Goal: Information Seeking & Learning: Learn about a topic

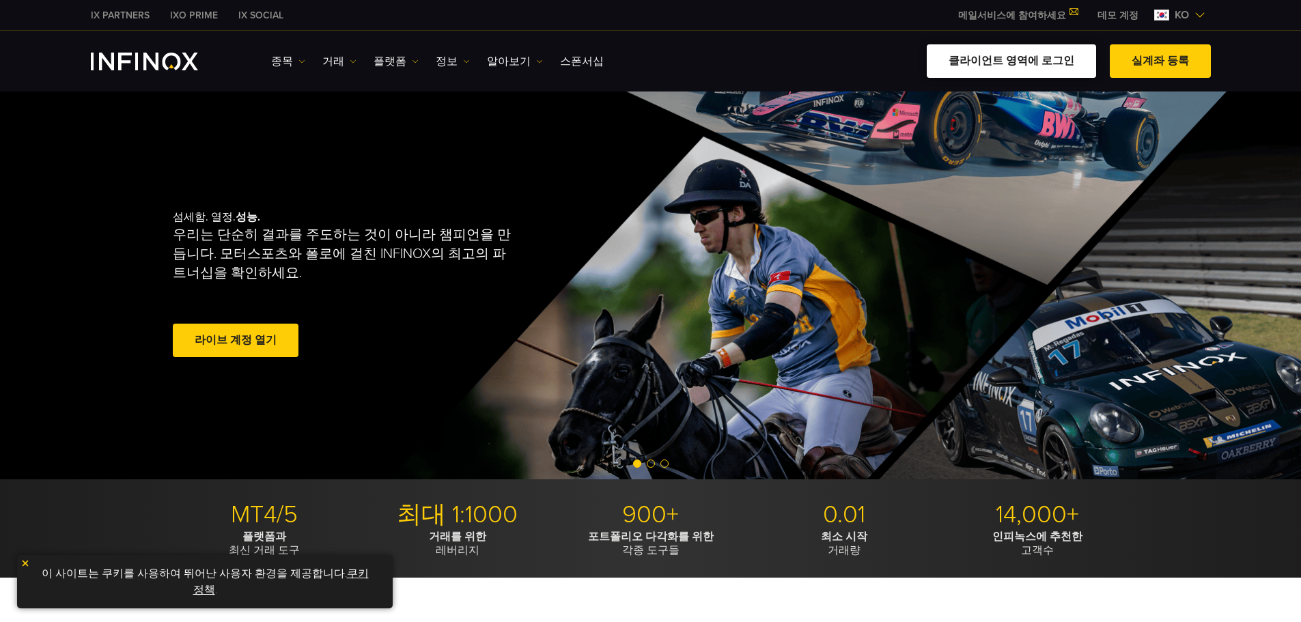
click at [995, 59] on link "클라이언트 영역에 로그인" at bounding box center [1010, 60] width 169 height 33
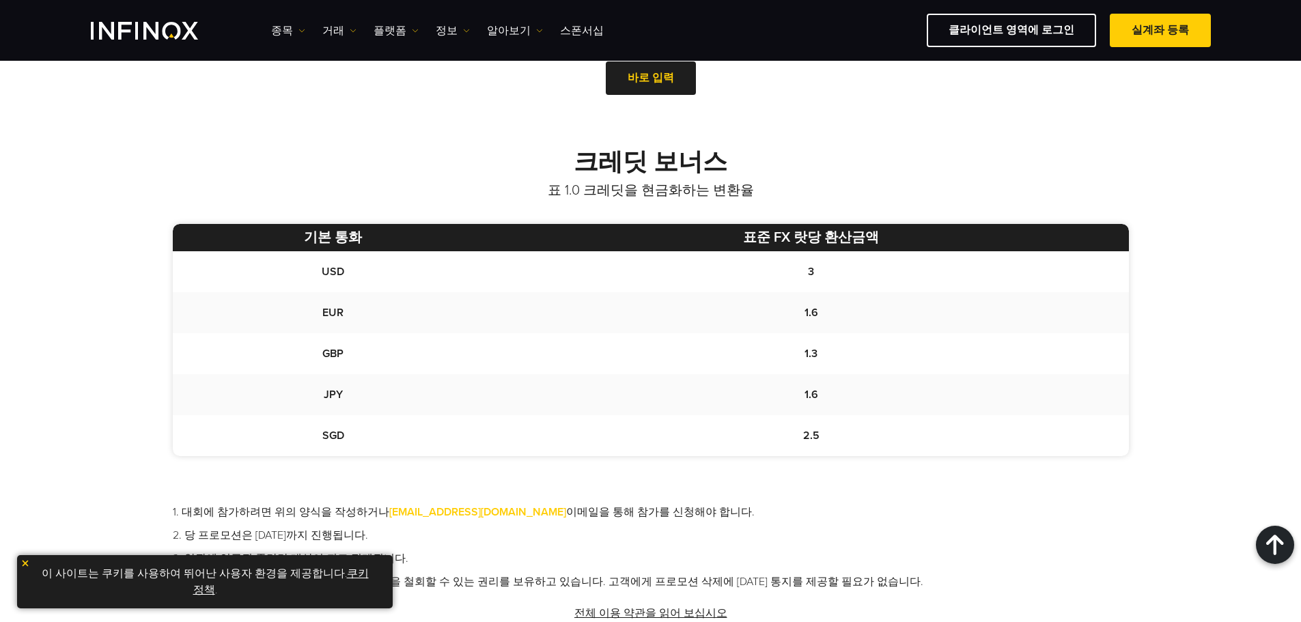
scroll to position [546, 0]
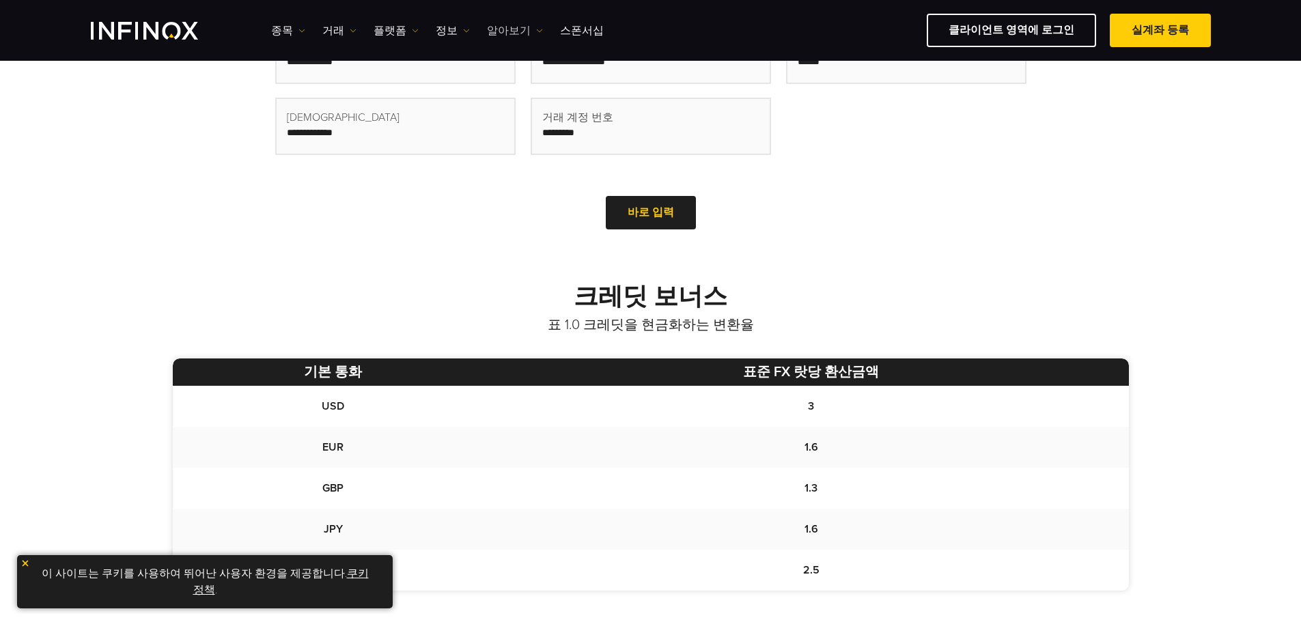
click at [492, 31] on link "알아보기" at bounding box center [515, 31] width 56 height 16
click at [388, 34] on link "플랫폼" at bounding box center [395, 31] width 45 height 16
click at [332, 31] on link "거래" at bounding box center [339, 31] width 34 height 16
click at [288, 29] on link "종목" at bounding box center [288, 31] width 34 height 16
click at [293, 95] on link "상품 정보" at bounding box center [308, 103] width 74 height 29
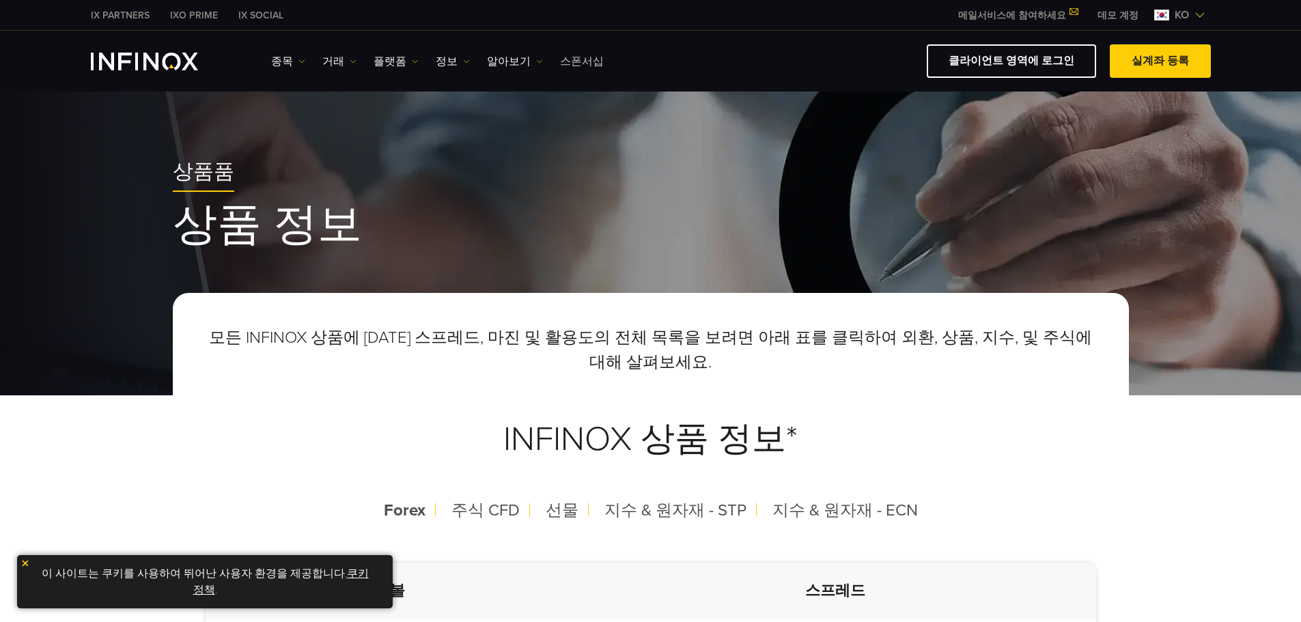
click at [579, 56] on link "스폰서십" at bounding box center [582, 61] width 44 height 16
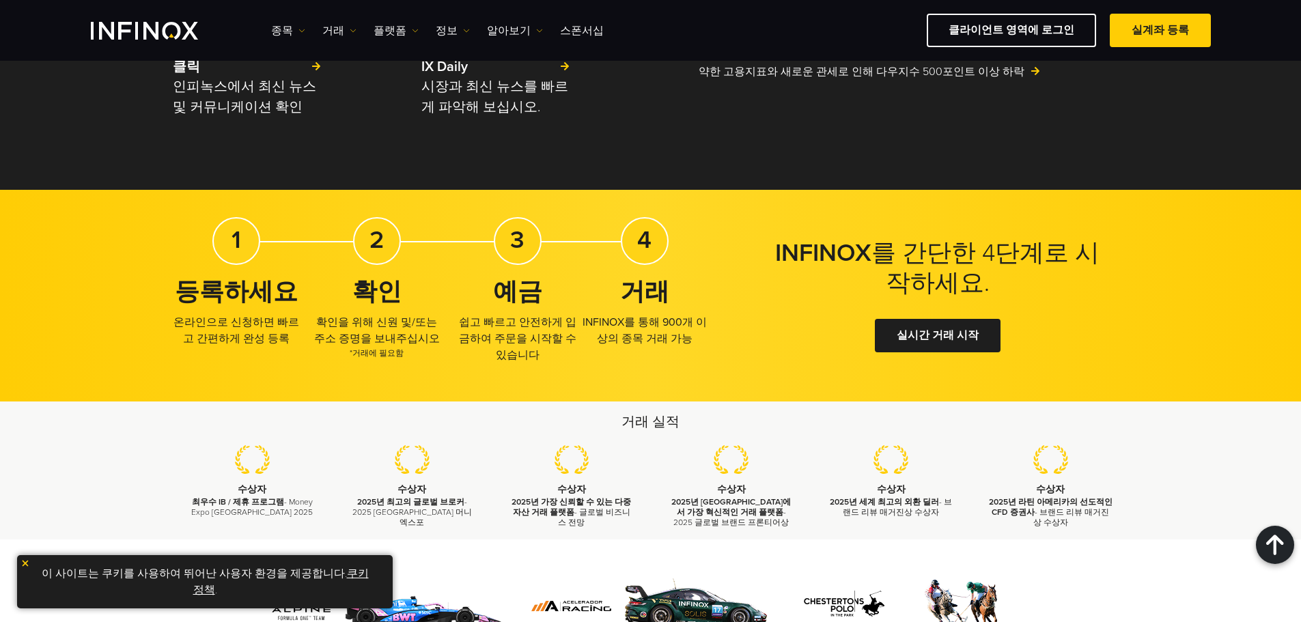
scroll to position [2185, 0]
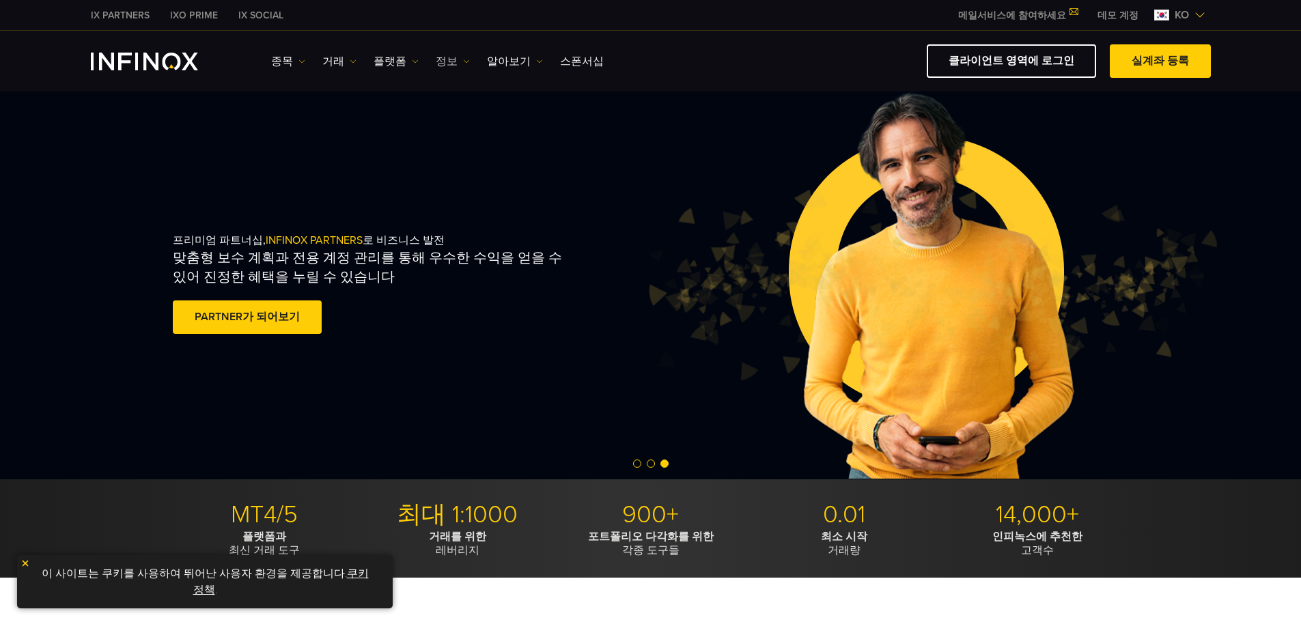
click at [450, 62] on link "정보" at bounding box center [453, 61] width 34 height 16
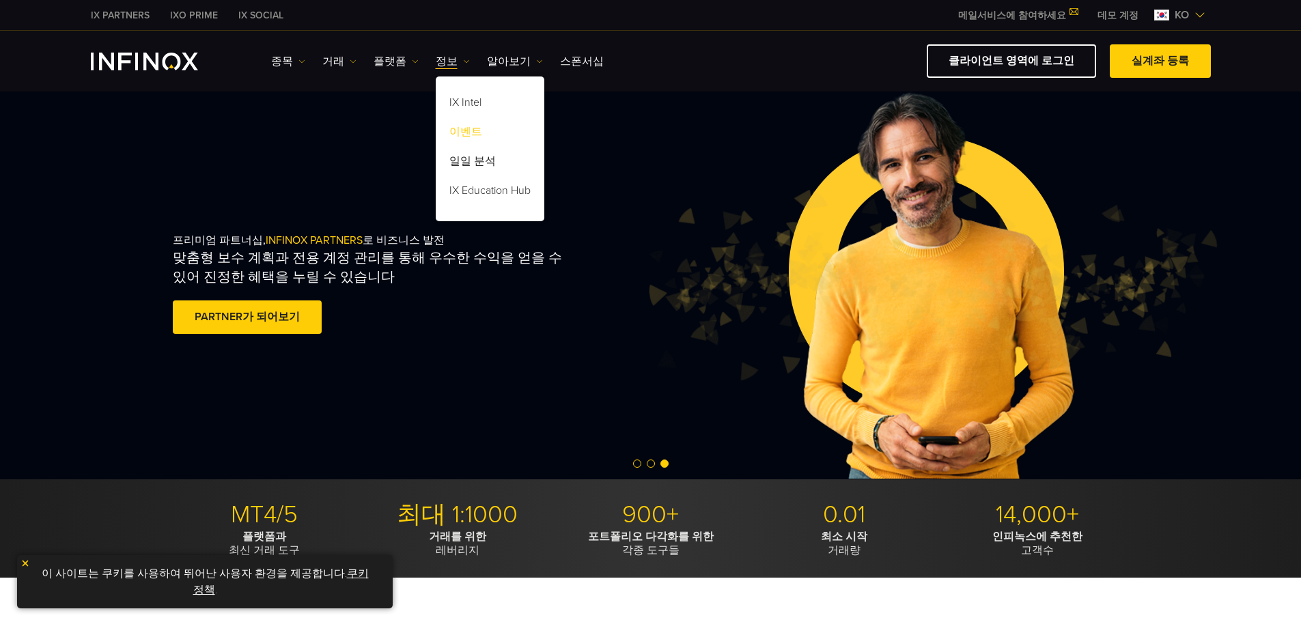
click at [457, 126] on link "이벤트" at bounding box center [490, 133] width 109 height 29
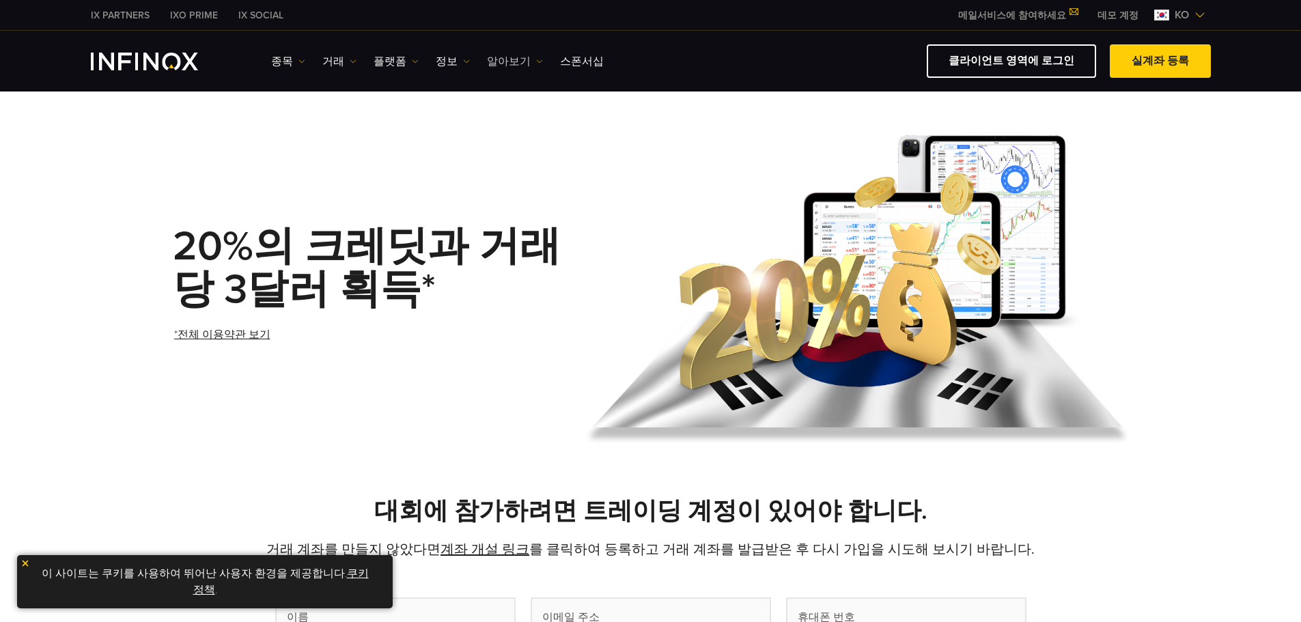
click at [509, 60] on link "알아보기" at bounding box center [515, 61] width 56 height 16
click at [453, 60] on link "정보" at bounding box center [453, 61] width 34 height 16
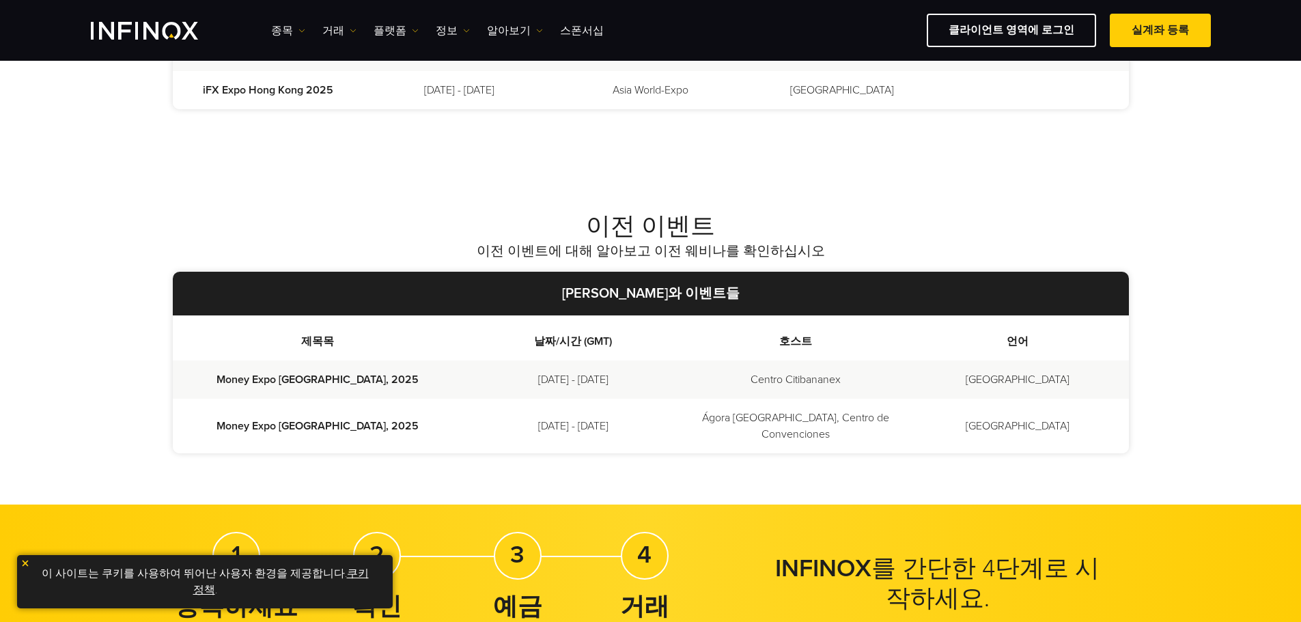
scroll to position [614, 0]
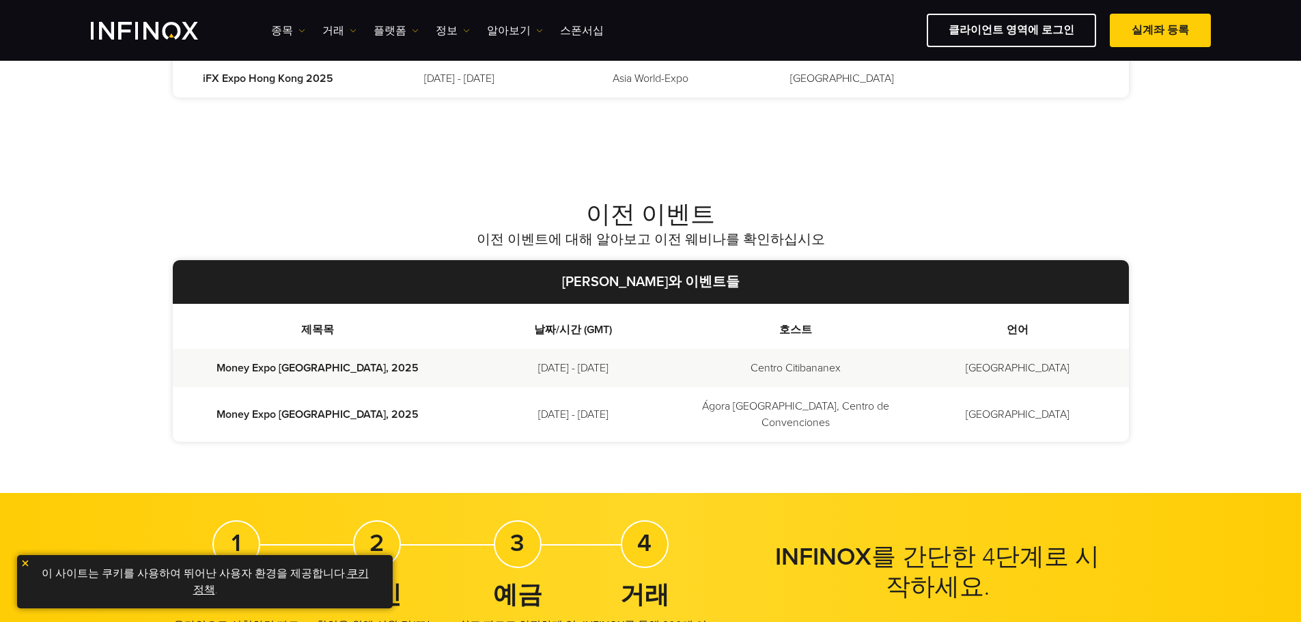
click at [572, 393] on td "[DATE] - [DATE]" at bounding box center [573, 414] width 222 height 55
click at [625, 304] on th "날짜/시간 (GMT)" at bounding box center [573, 326] width 222 height 45
click at [575, 349] on td "[DATE] - [DATE]" at bounding box center [573, 368] width 222 height 38
click at [321, 349] on td "Money Expo México, 2025" at bounding box center [317, 368] width 289 height 38
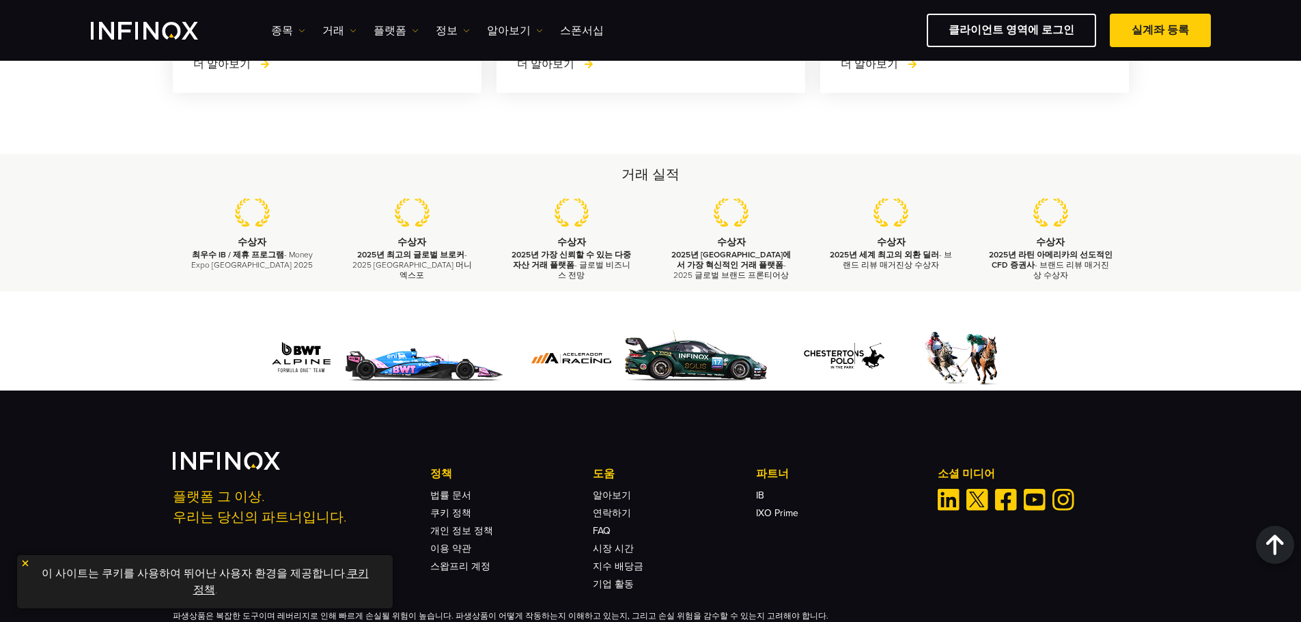
scroll to position [2080, 0]
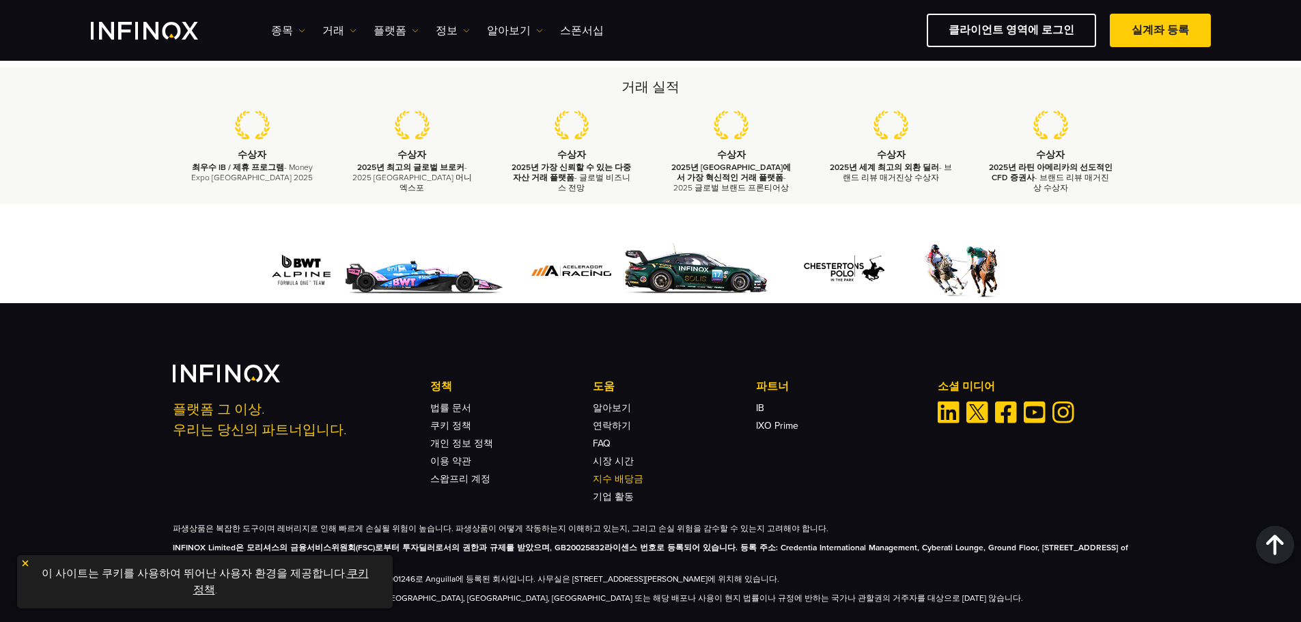
click at [618, 473] on link "지수 배당금" at bounding box center [618, 479] width 51 height 12
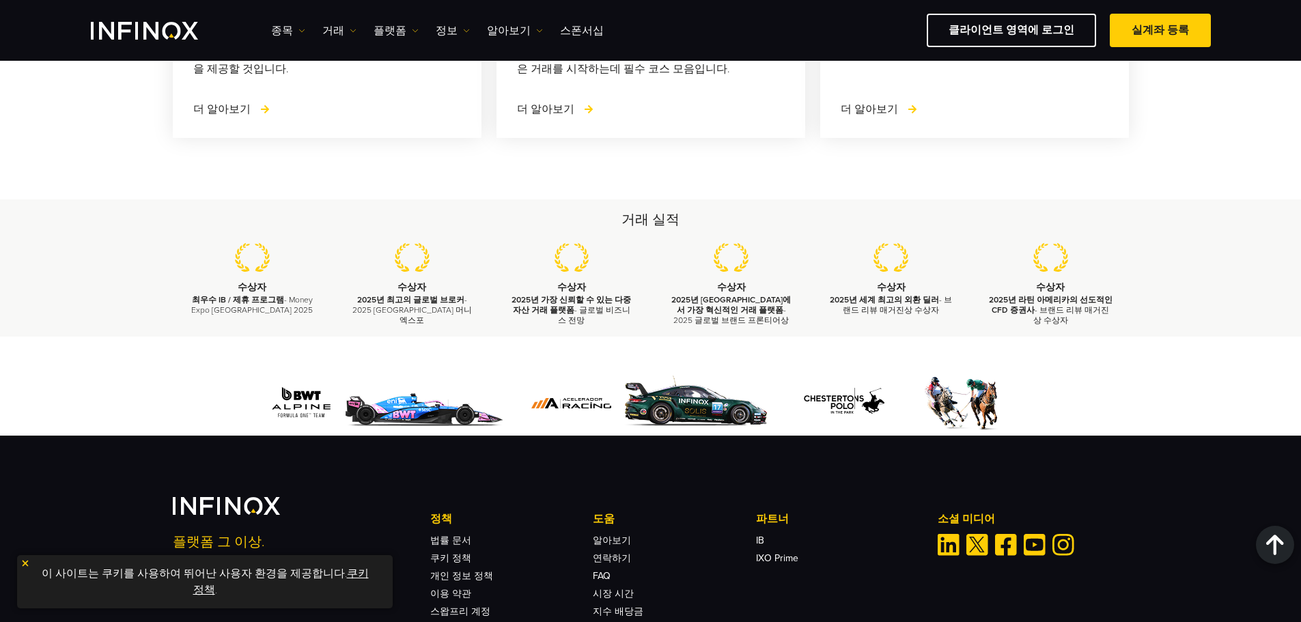
scroll to position [1807, 0]
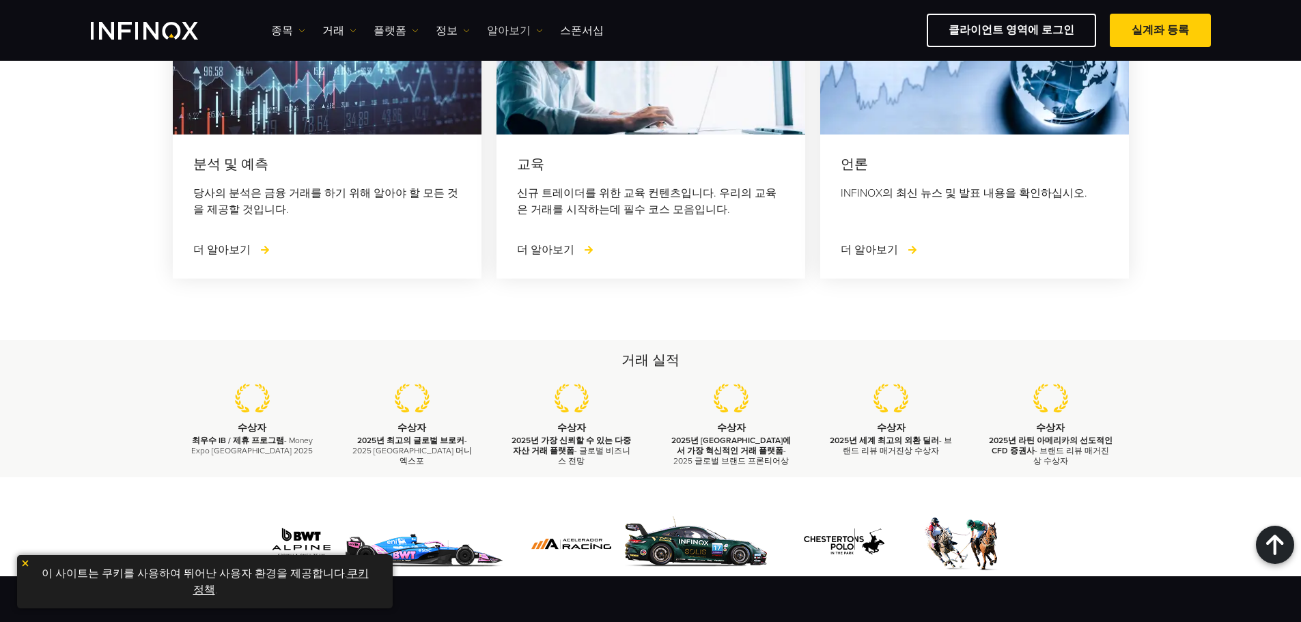
click at [502, 29] on link "알아보기" at bounding box center [515, 31] width 56 height 16
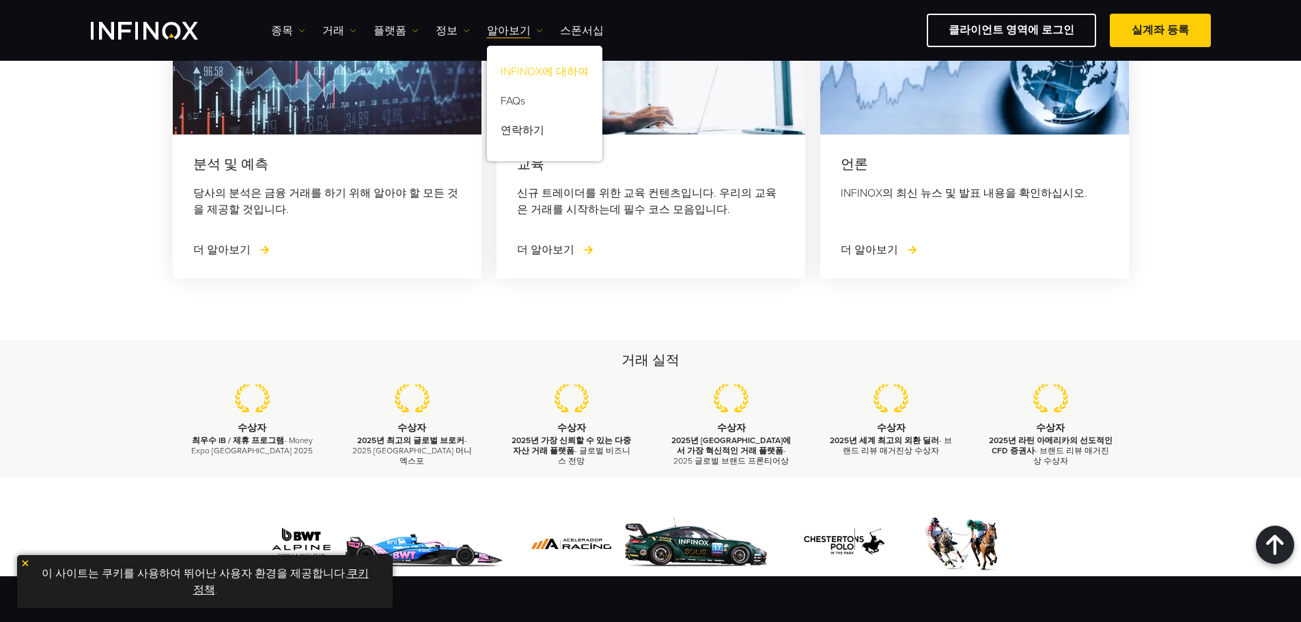
scroll to position [0, 0]
click at [436, 28] on link "정보" at bounding box center [453, 31] width 34 height 16
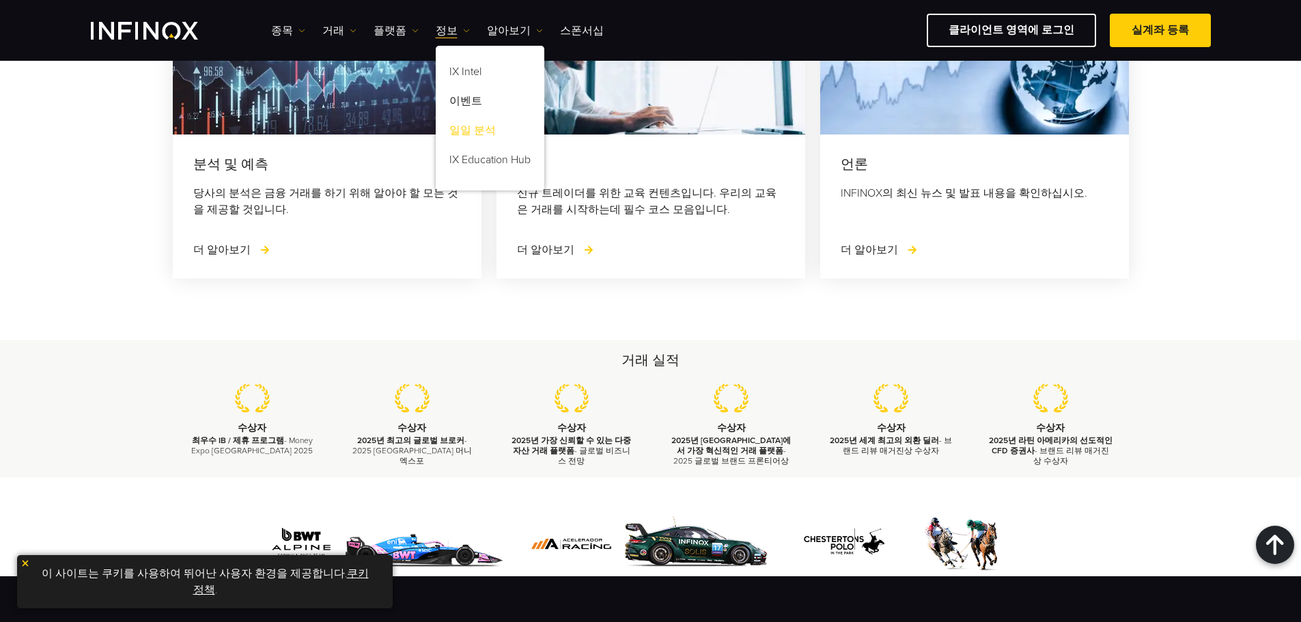
click at [463, 129] on link "일일 분석" at bounding box center [490, 132] width 109 height 29
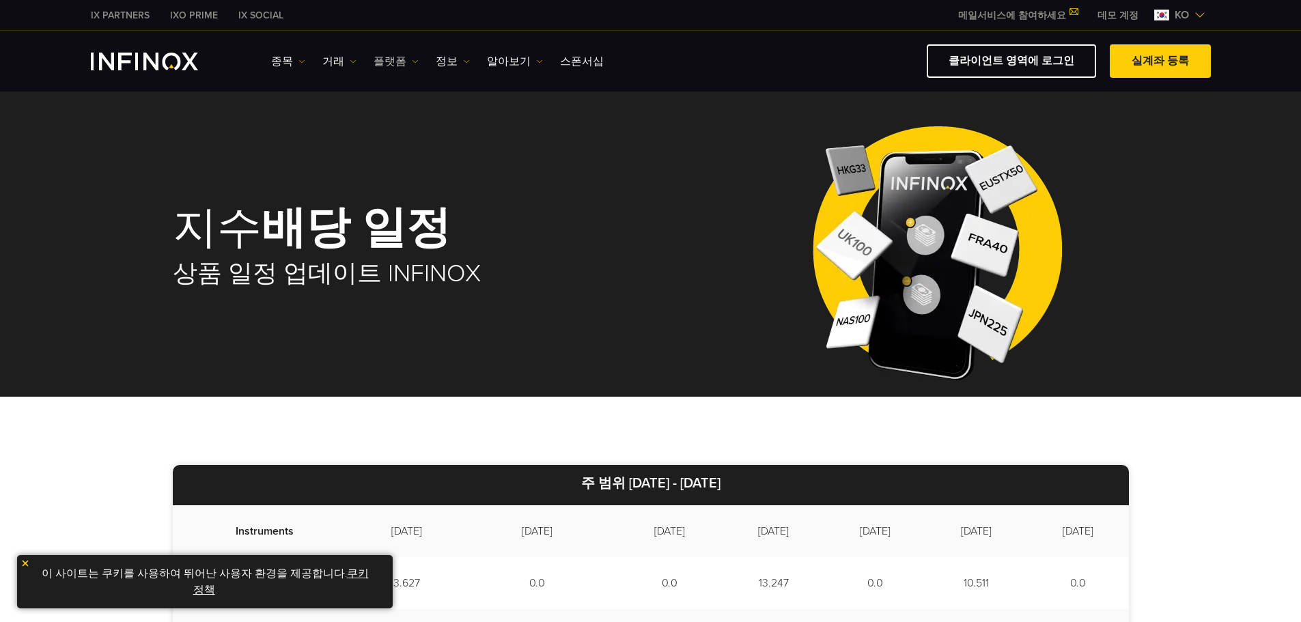
click at [382, 64] on link "플랫폼" at bounding box center [395, 61] width 45 height 16
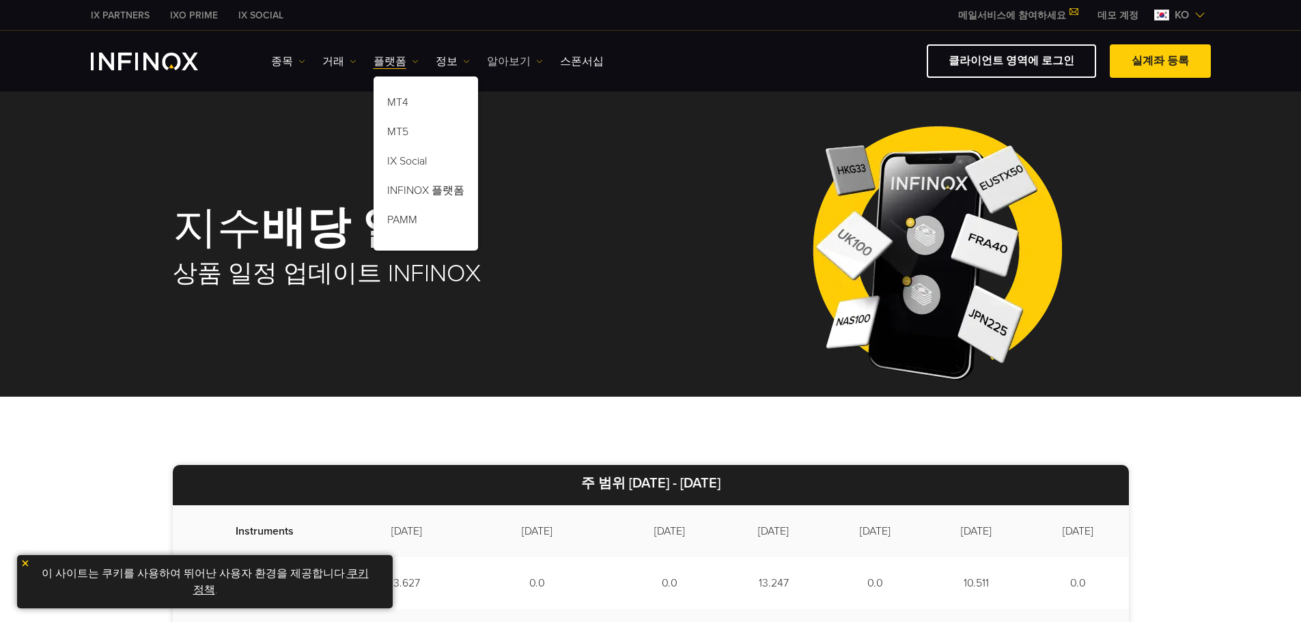
click at [500, 66] on link "알아보기" at bounding box center [515, 61] width 56 height 16
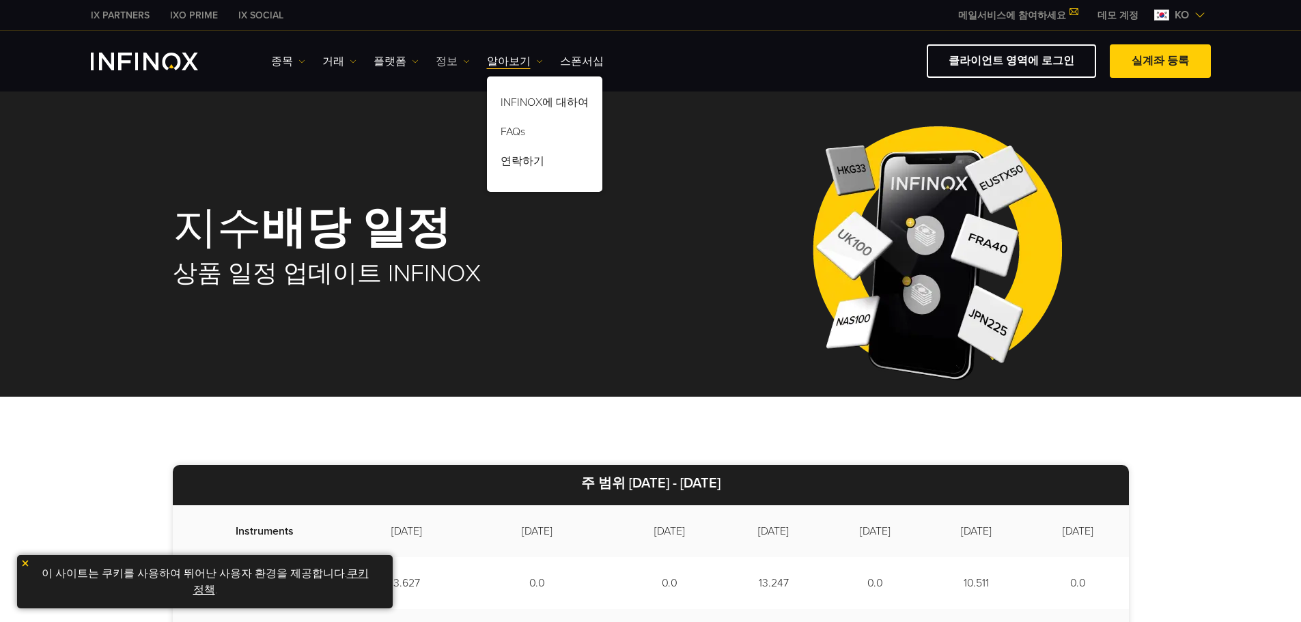
click at [447, 58] on link "정보" at bounding box center [453, 61] width 34 height 16
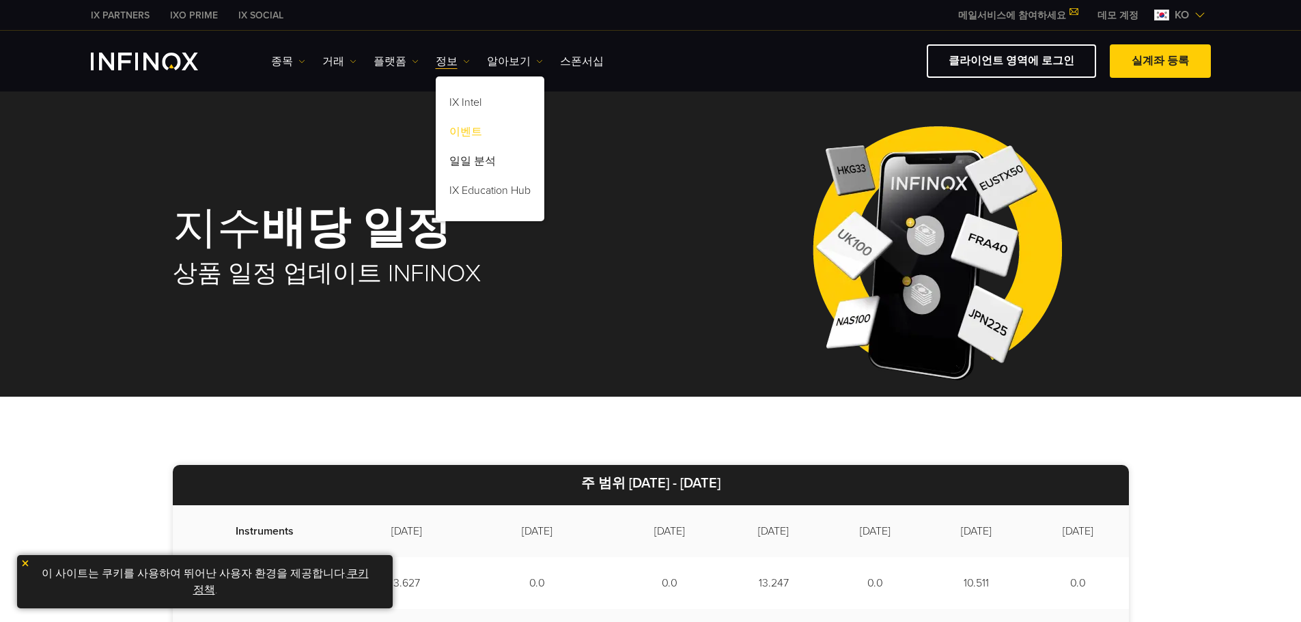
click at [466, 124] on link "이벤트" at bounding box center [490, 133] width 109 height 29
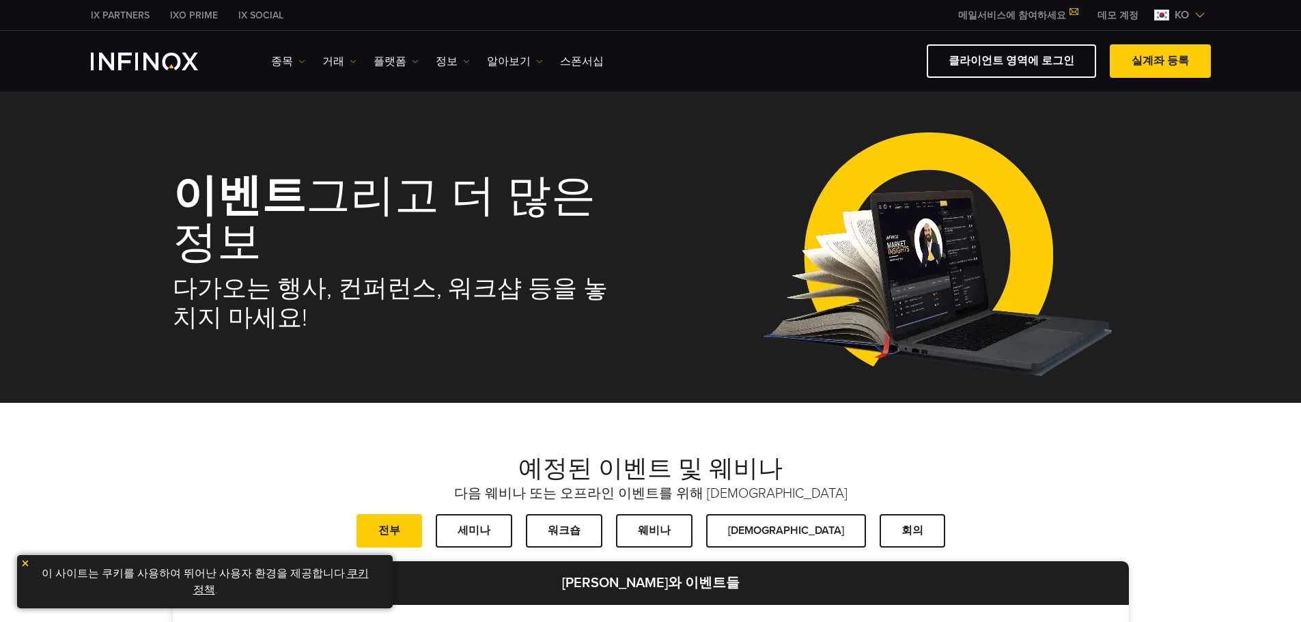
scroll to position [341, 0]
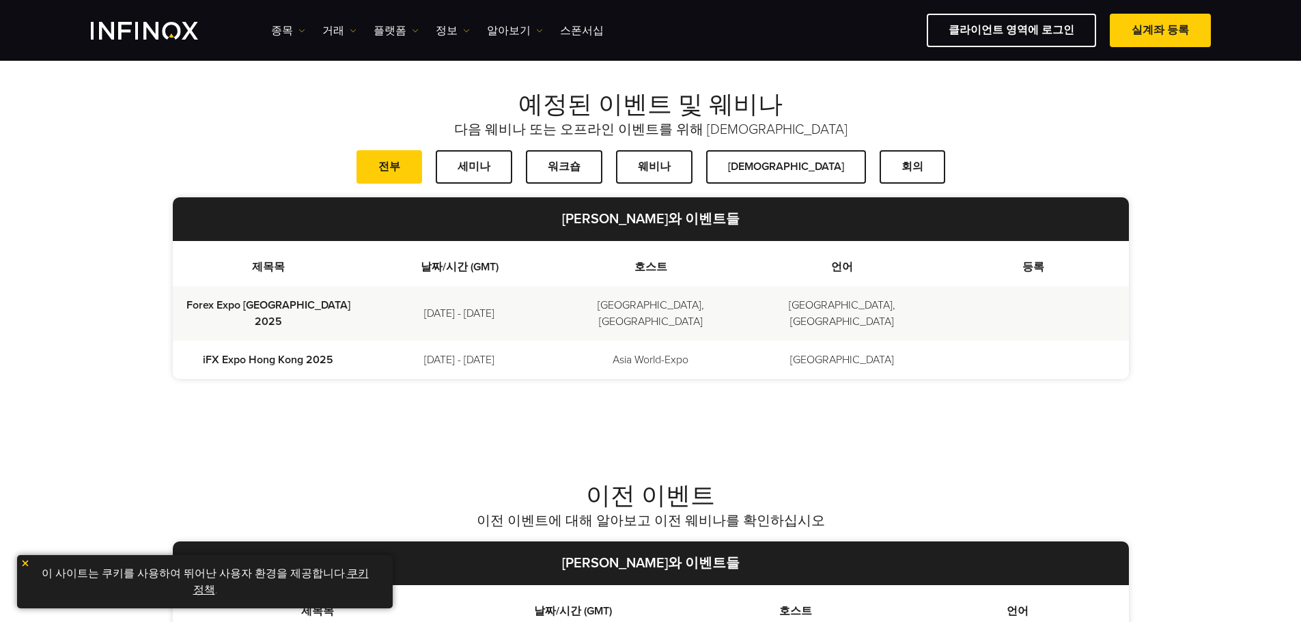
click at [472, 304] on td "October 6 - 7, 2025" at bounding box center [459, 313] width 191 height 55
click at [576, 341] on td "Asia World-Expo" at bounding box center [650, 360] width 191 height 38
click at [512, 167] on link "세미나" at bounding box center [474, 166] width 76 height 33
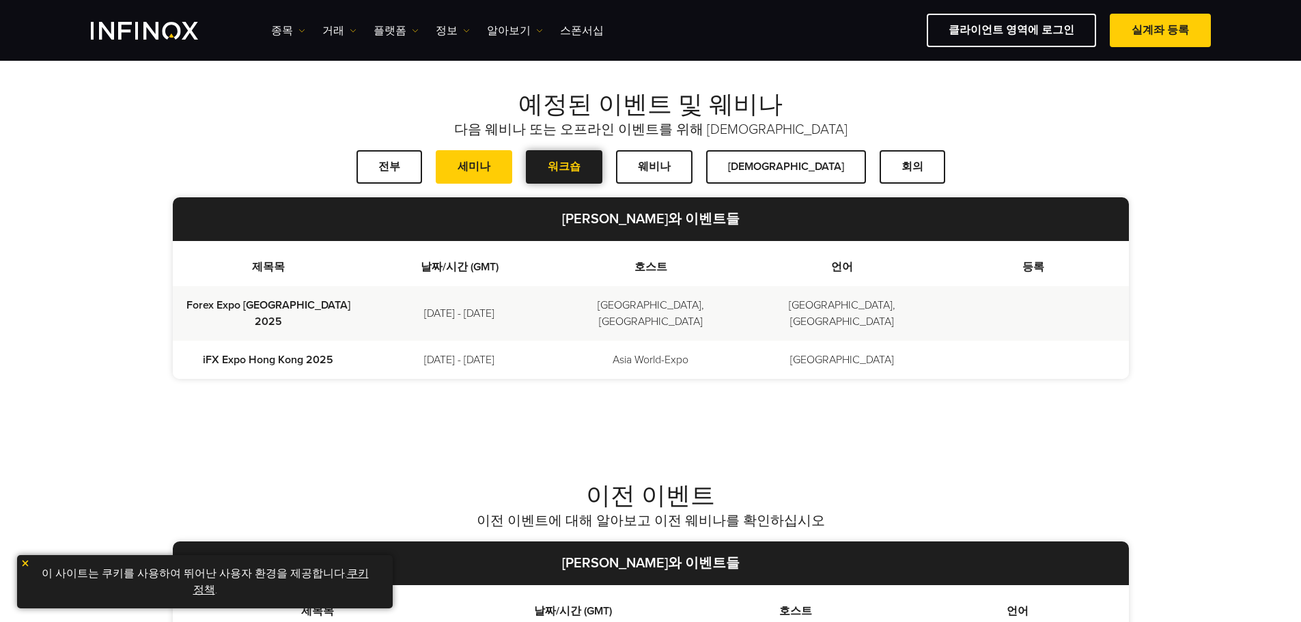
click at [564, 167] on span at bounding box center [564, 167] width 0 height 0
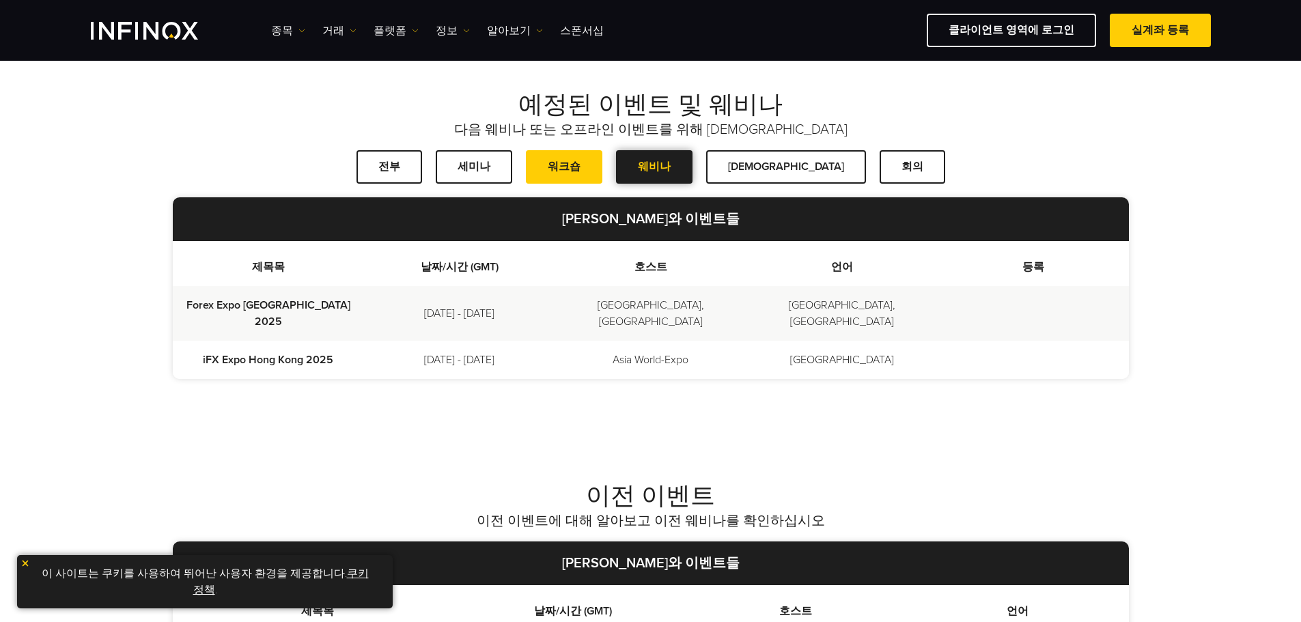
click at [654, 167] on span at bounding box center [654, 167] width 0 height 0
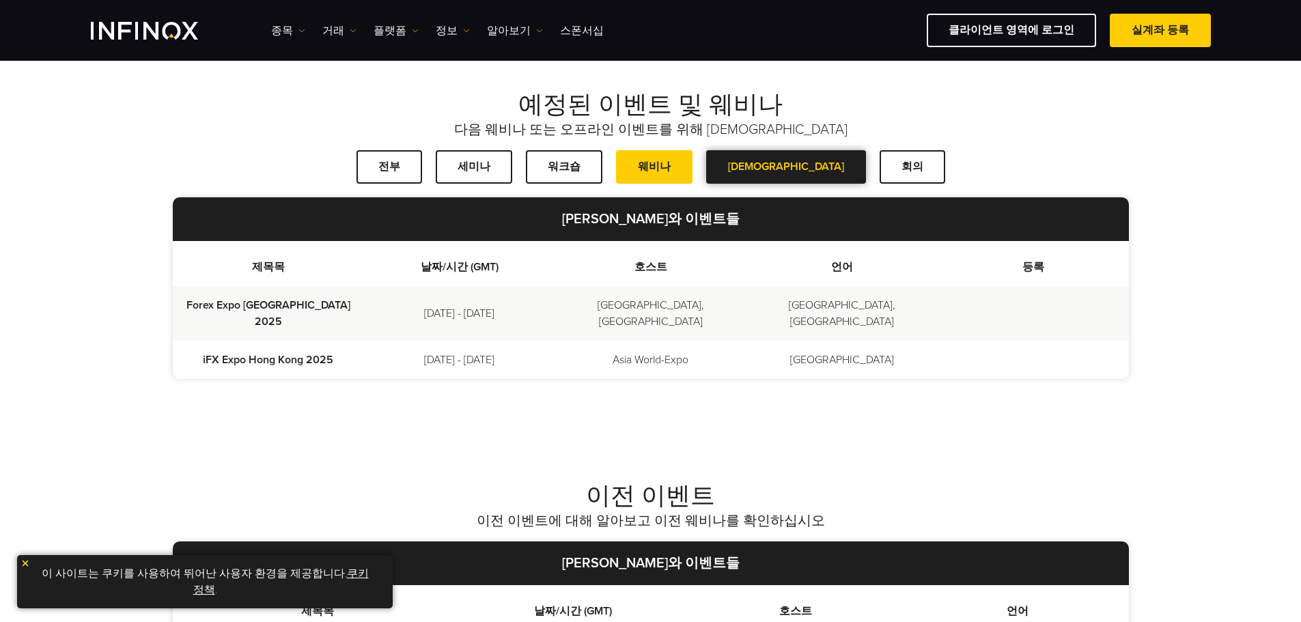
click at [786, 167] on span at bounding box center [786, 167] width 0 height 0
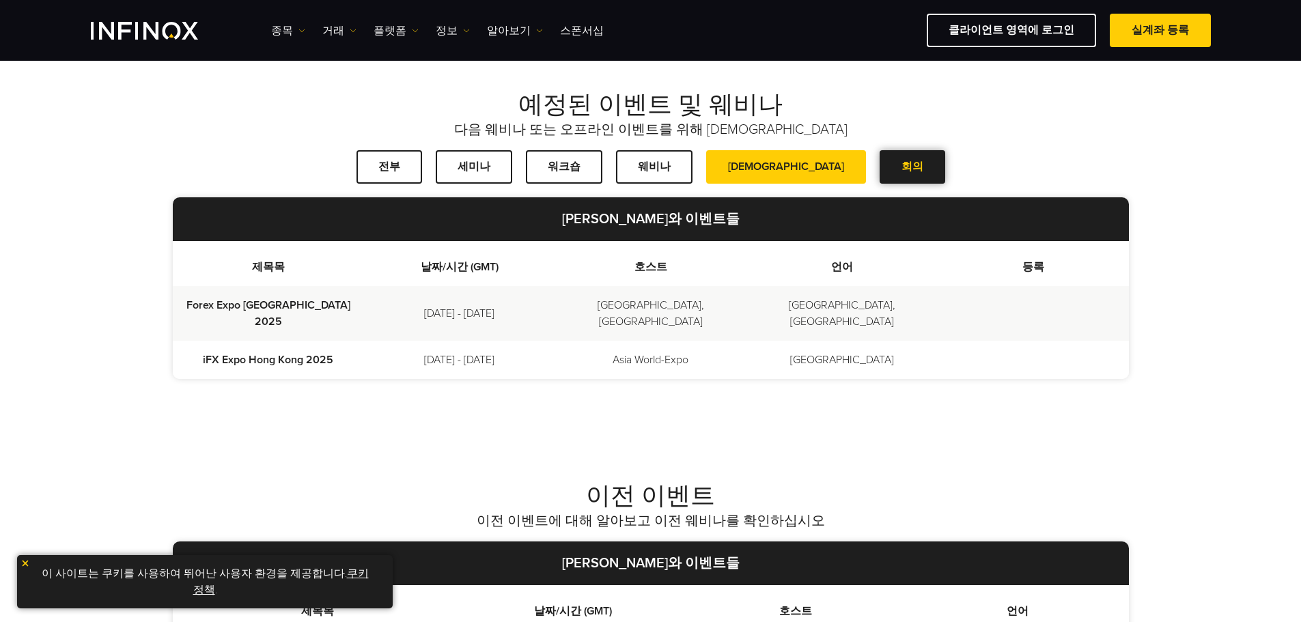
scroll to position [0, 0]
click at [912, 167] on span at bounding box center [912, 167] width 0 height 0
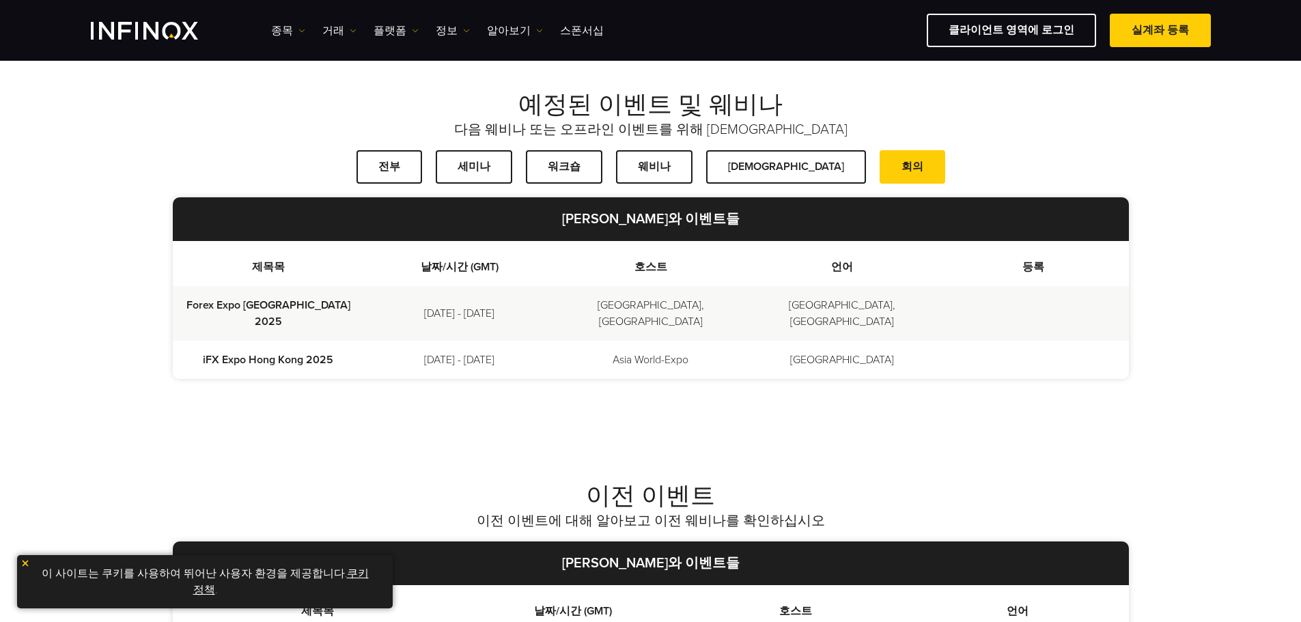
click at [484, 300] on td "October 6 - 7, 2025" at bounding box center [459, 313] width 191 height 55
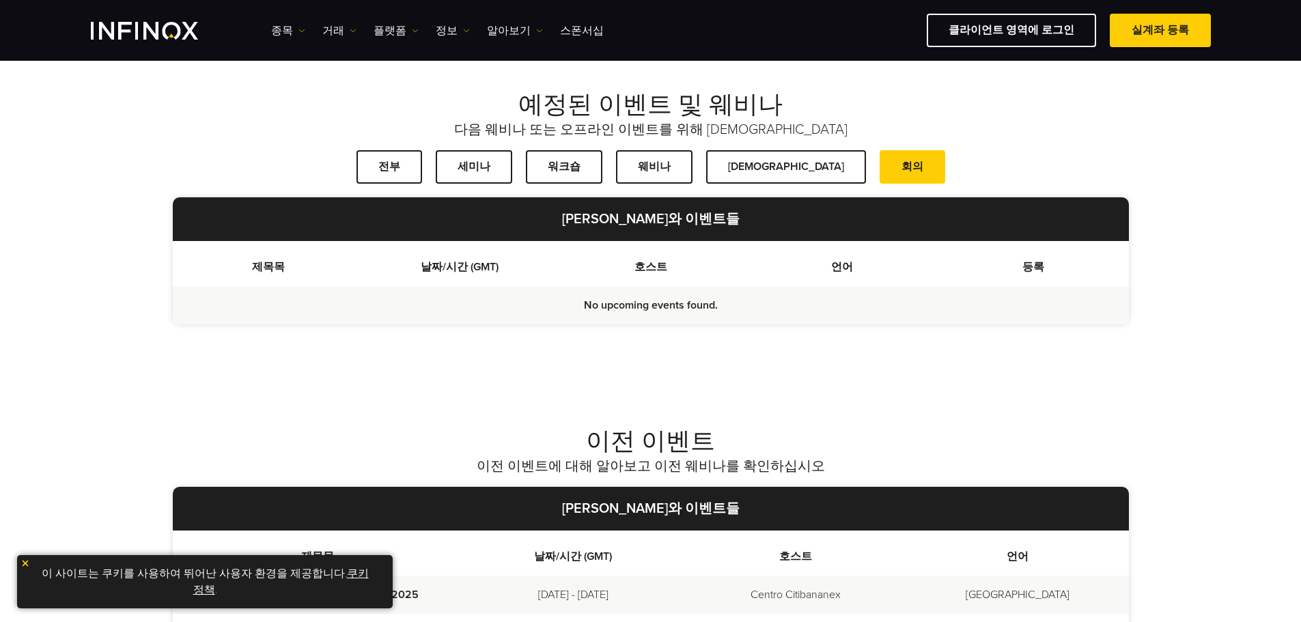
click at [474, 270] on th "날짜/시간 (GMT)" at bounding box center [459, 263] width 191 height 45
click at [389, 167] on span at bounding box center [389, 167] width 0 height 0
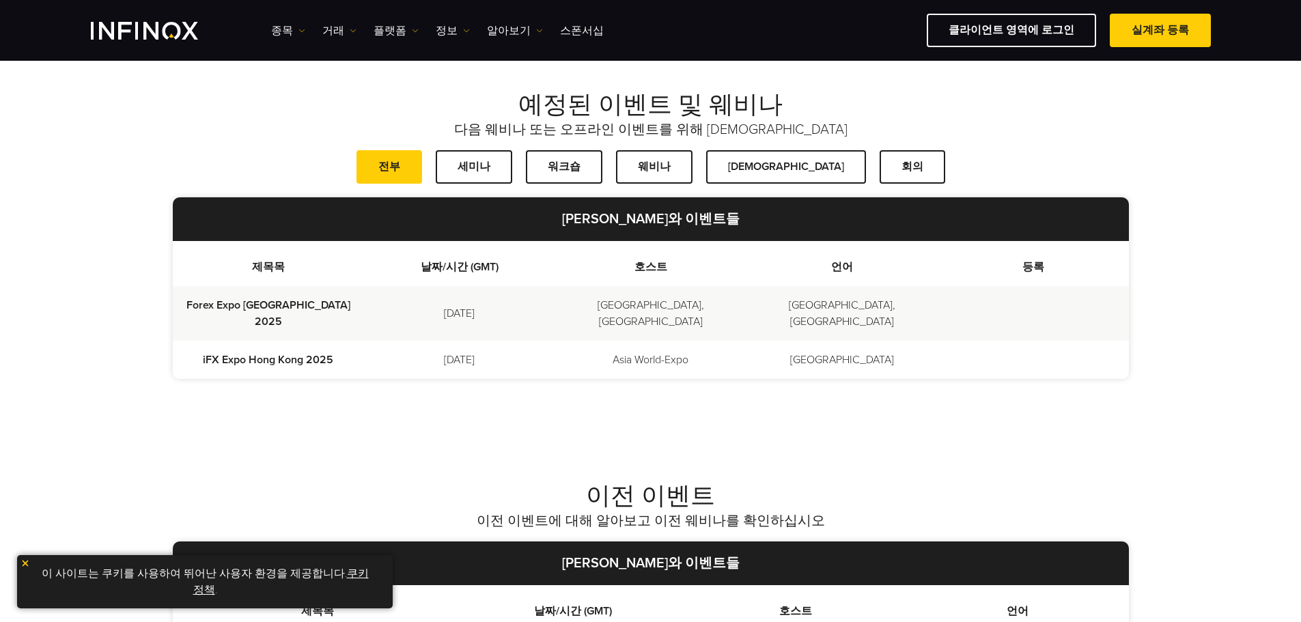
click at [552, 260] on th "날짜/시간 (GMT)" at bounding box center [459, 263] width 191 height 45
click at [669, 343] on td "Asia World-Expo" at bounding box center [650, 360] width 191 height 38
click at [672, 310] on td "World Trade Centre, Dubai" at bounding box center [650, 313] width 191 height 55
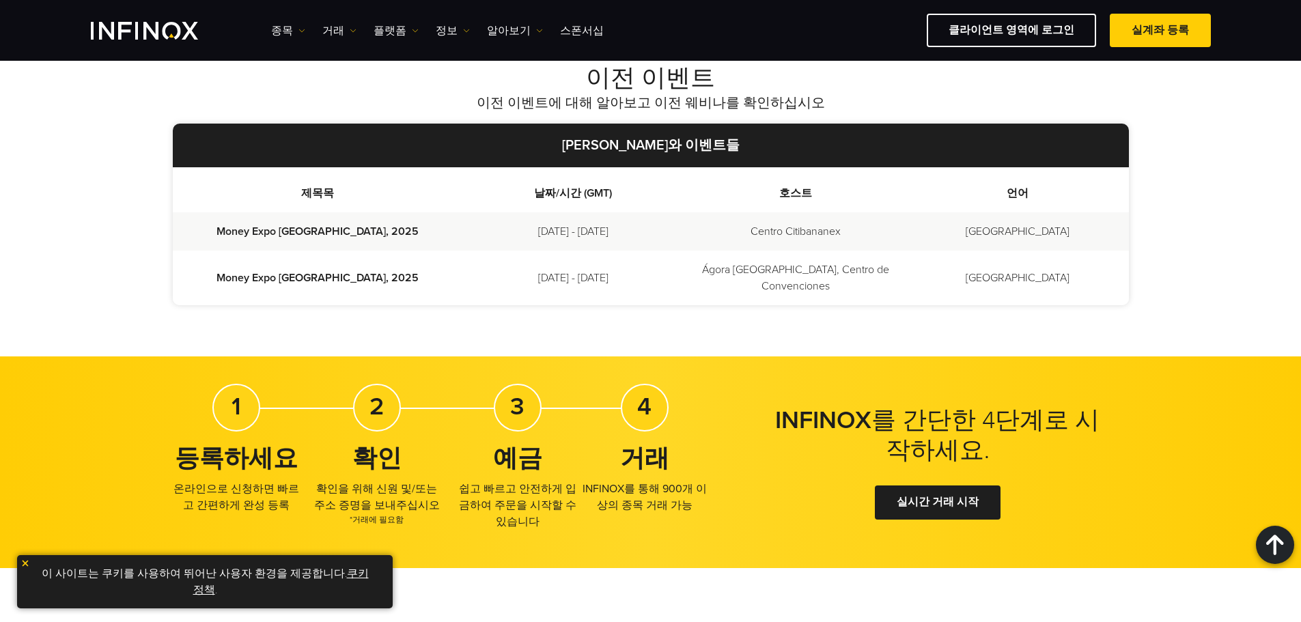
click at [604, 251] on td "June 25 - 26, 2025" at bounding box center [573, 278] width 222 height 55
click at [810, 251] on td "Ágora Bogotá, Centro de Convenciones" at bounding box center [795, 278] width 222 height 55
click at [805, 212] on td "Centro Citibananex" at bounding box center [795, 231] width 222 height 38
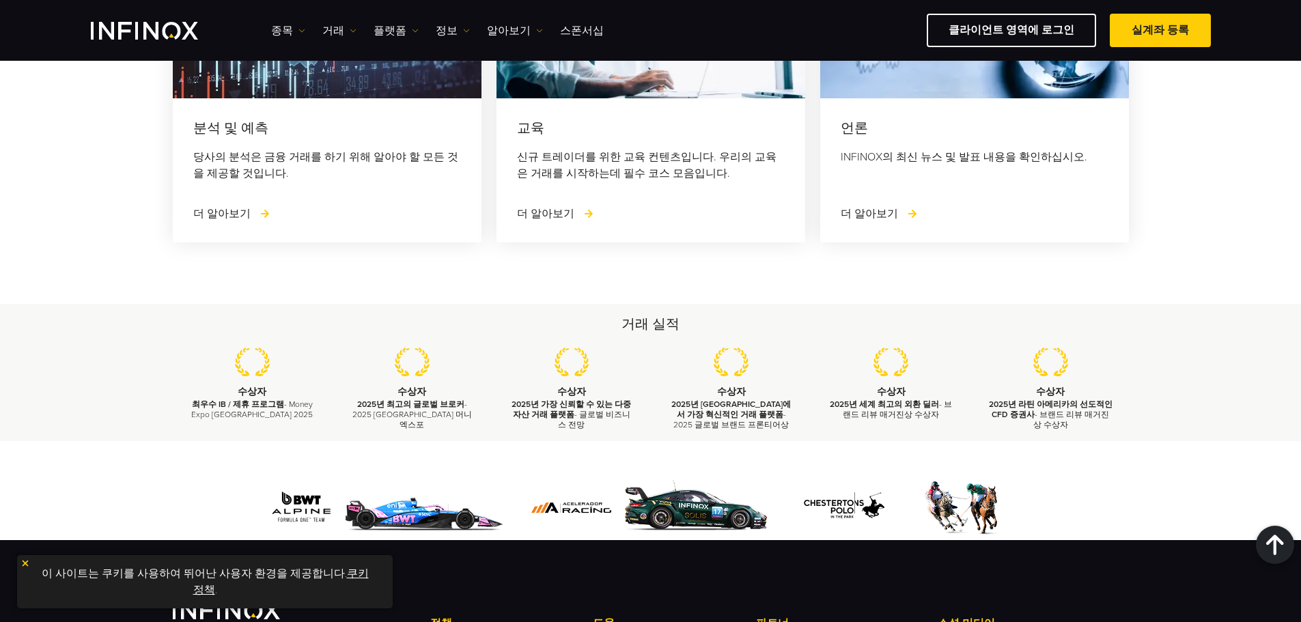
scroll to position [2048, 0]
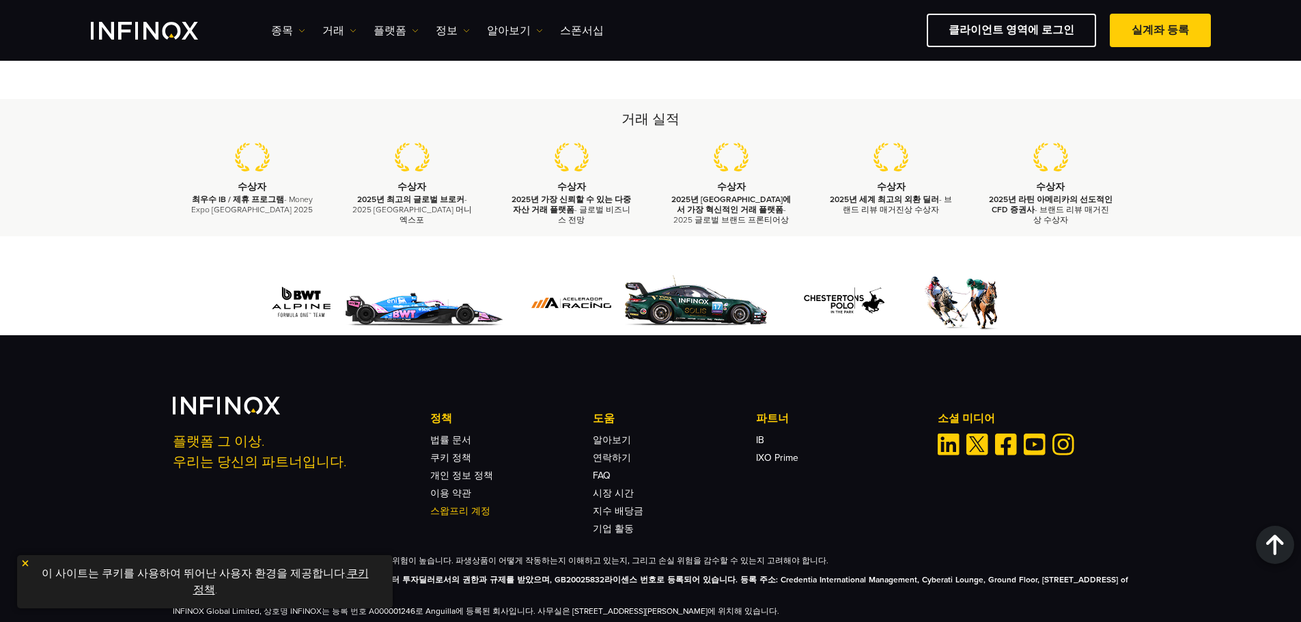
click at [464, 505] on link "스왑프리 계정" at bounding box center [460, 511] width 60 height 12
click at [466, 27] on ul "종목 종목 상품 정보 거래 계정 데모" at bounding box center [437, 31] width 333 height 16
click at [463, 29] on img at bounding box center [466, 30] width 7 height 7
click at [412, 29] on img at bounding box center [415, 30] width 7 height 7
click at [345, 27] on link "거래" at bounding box center [339, 31] width 34 height 16
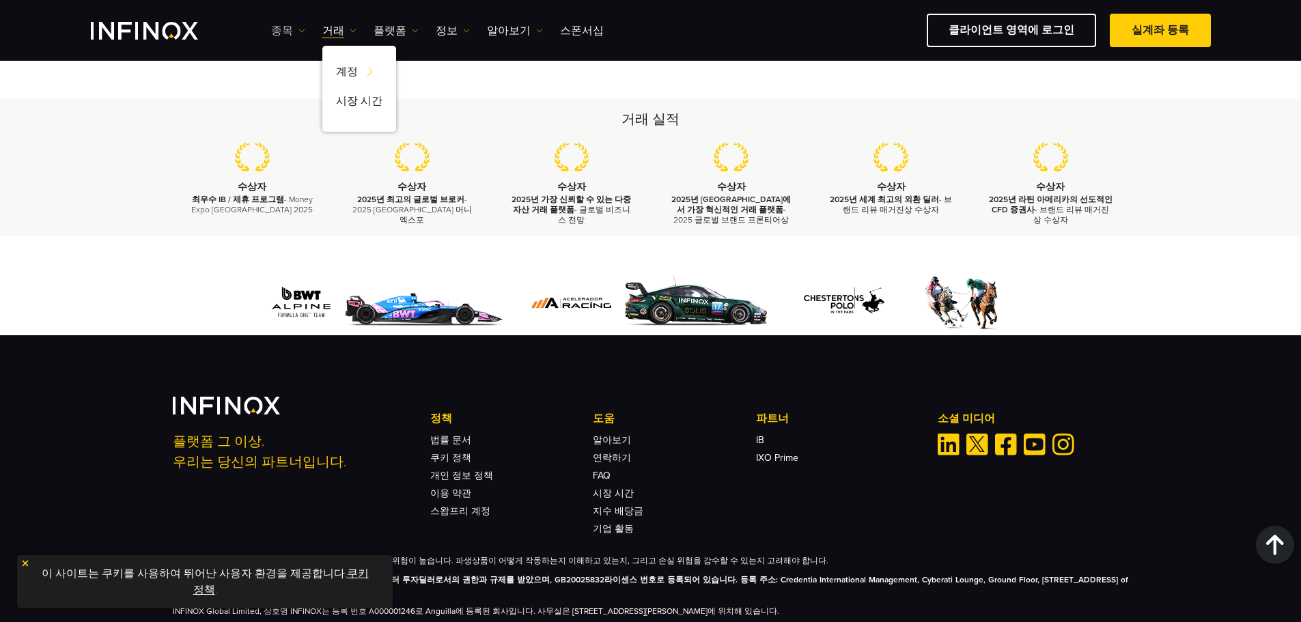
click at [300, 28] on img at bounding box center [301, 30] width 7 height 7
click at [300, 93] on link "상품 정보" at bounding box center [308, 103] width 74 height 29
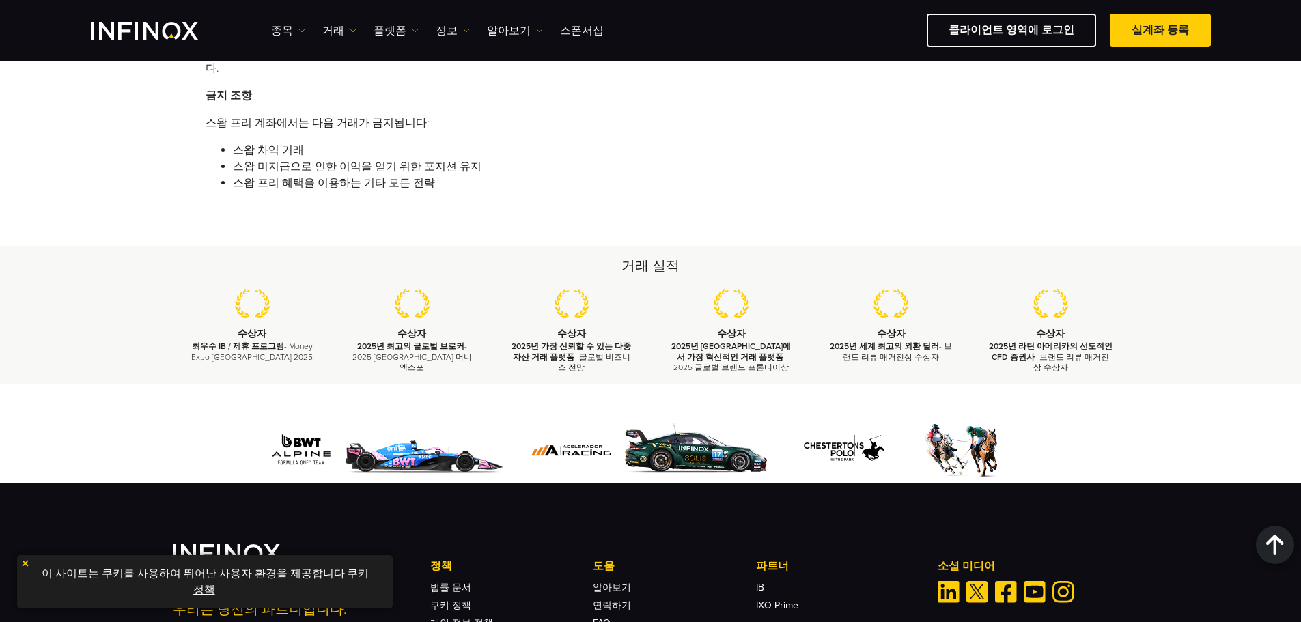
scroll to position [614, 0]
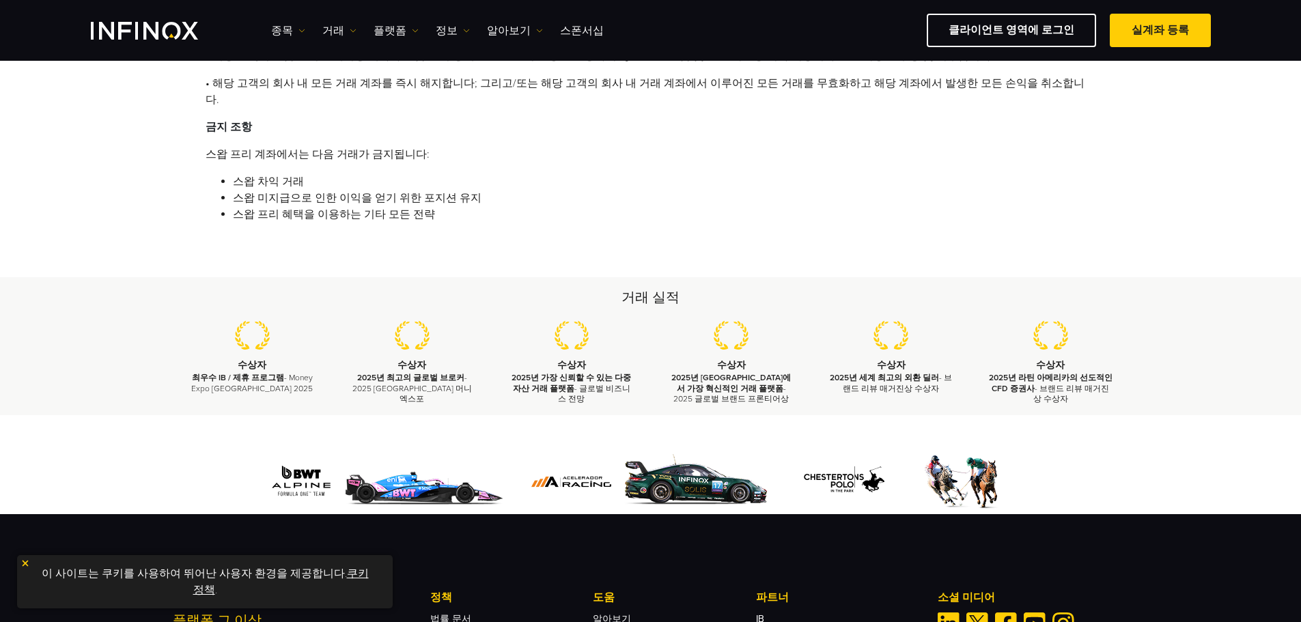
click at [453, 206] on li "스왑 프리 혜택을 이용하는 기타 모든 전략" at bounding box center [664, 214] width 863 height 16
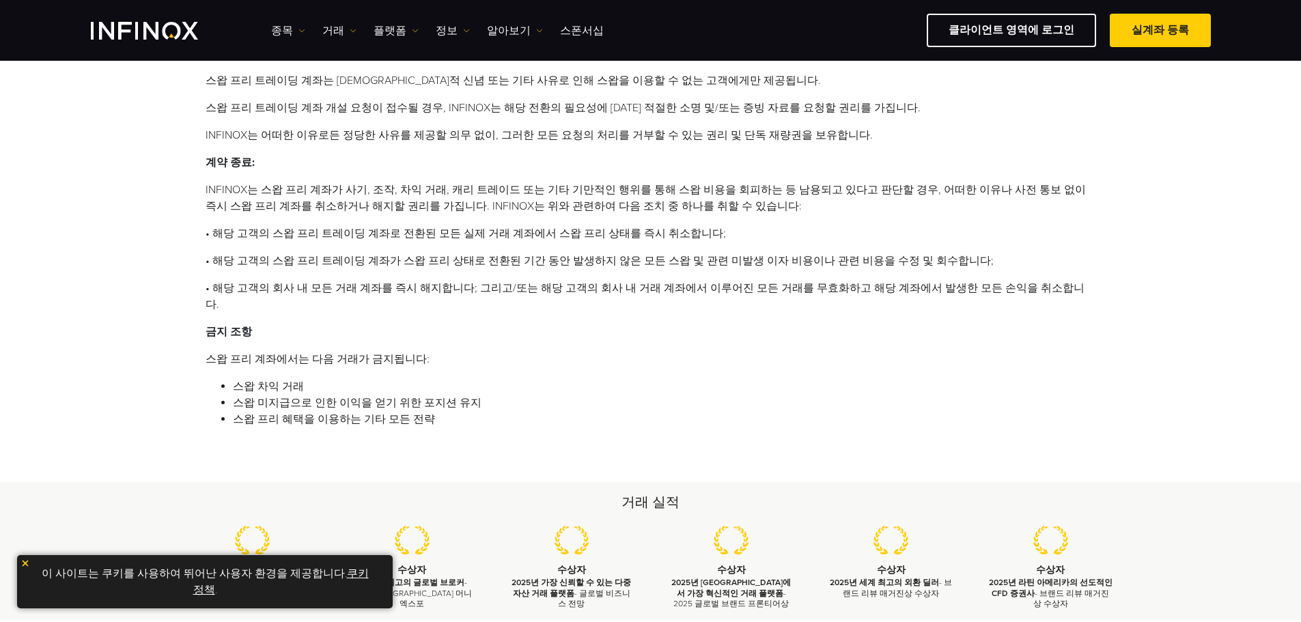
scroll to position [341, 0]
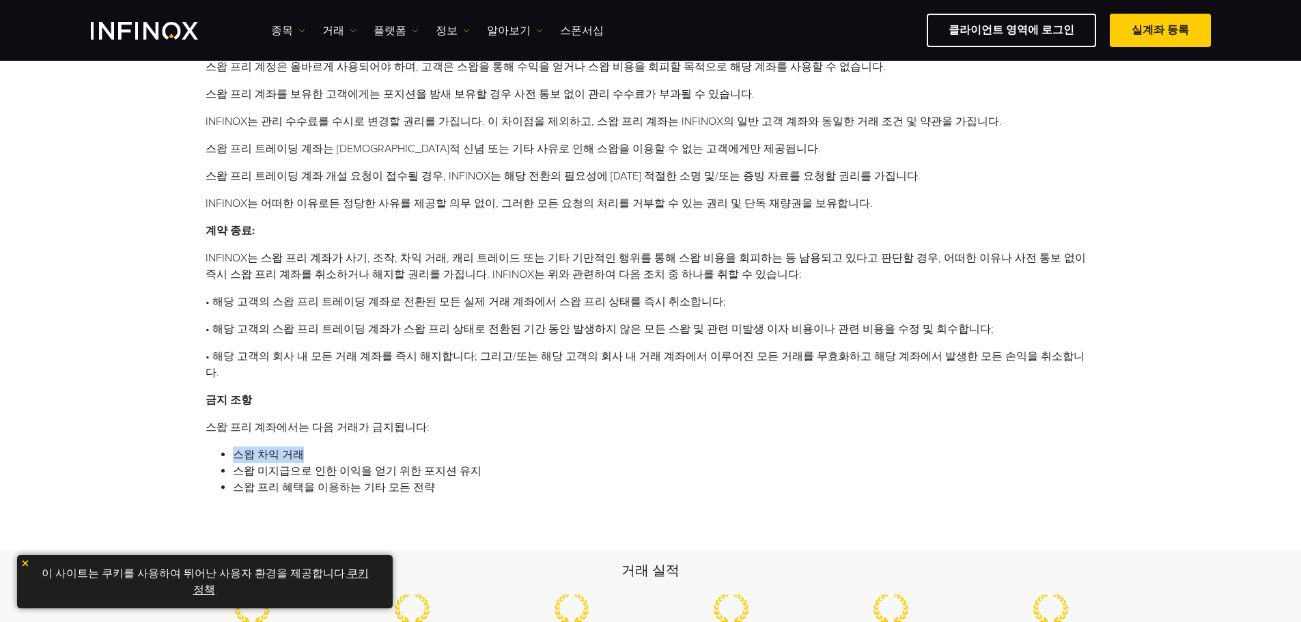
drag, startPoint x: 313, startPoint y: 442, endPoint x: 233, endPoint y: 436, distance: 80.1
click at [233, 447] on li "스왑 차익 거래" at bounding box center [664, 455] width 863 height 16
copy li "스왑 차익 거래"
click at [1042, 34] on link "클라이언트 영역에 로그인" at bounding box center [1010, 30] width 169 height 33
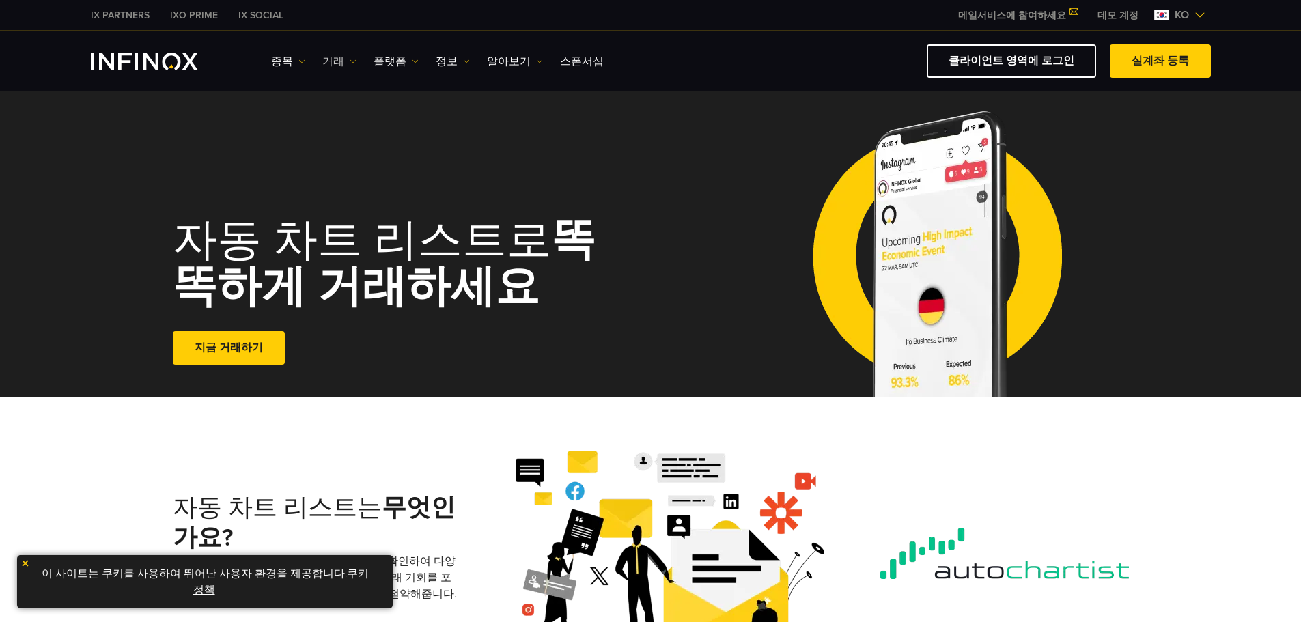
click at [344, 59] on link "거래" at bounding box center [339, 61] width 34 height 16
click at [363, 130] on link "시장 시간" at bounding box center [359, 133] width 74 height 29
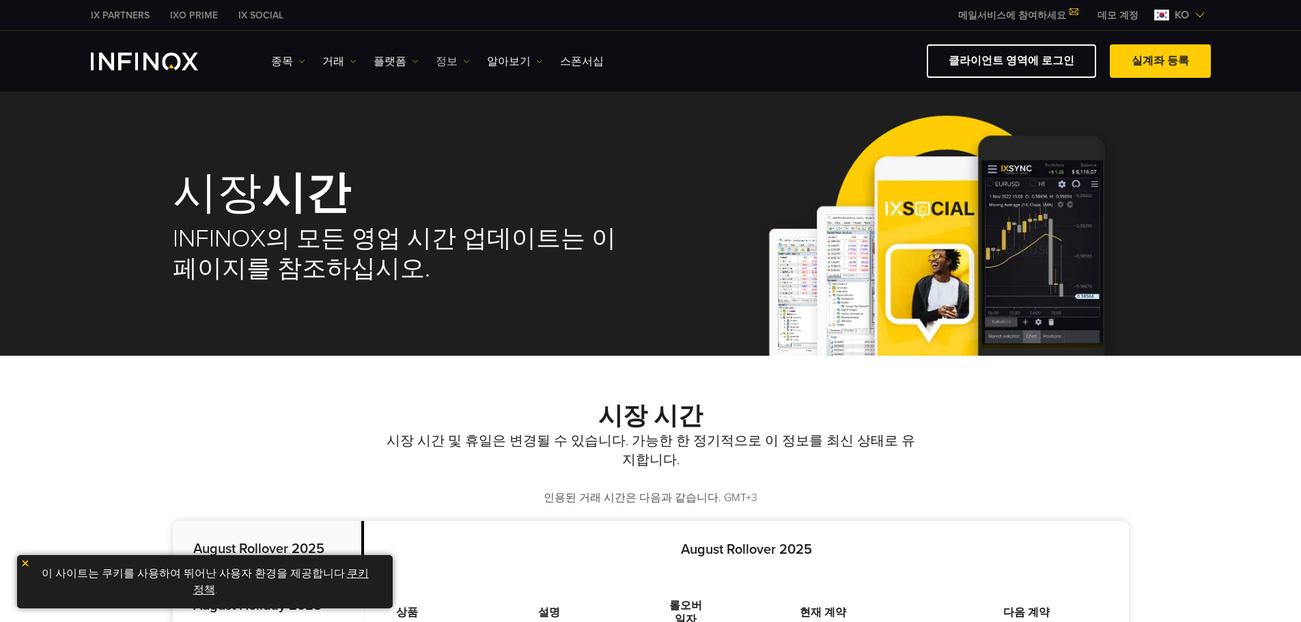
click at [446, 57] on link "정보" at bounding box center [453, 61] width 34 height 16
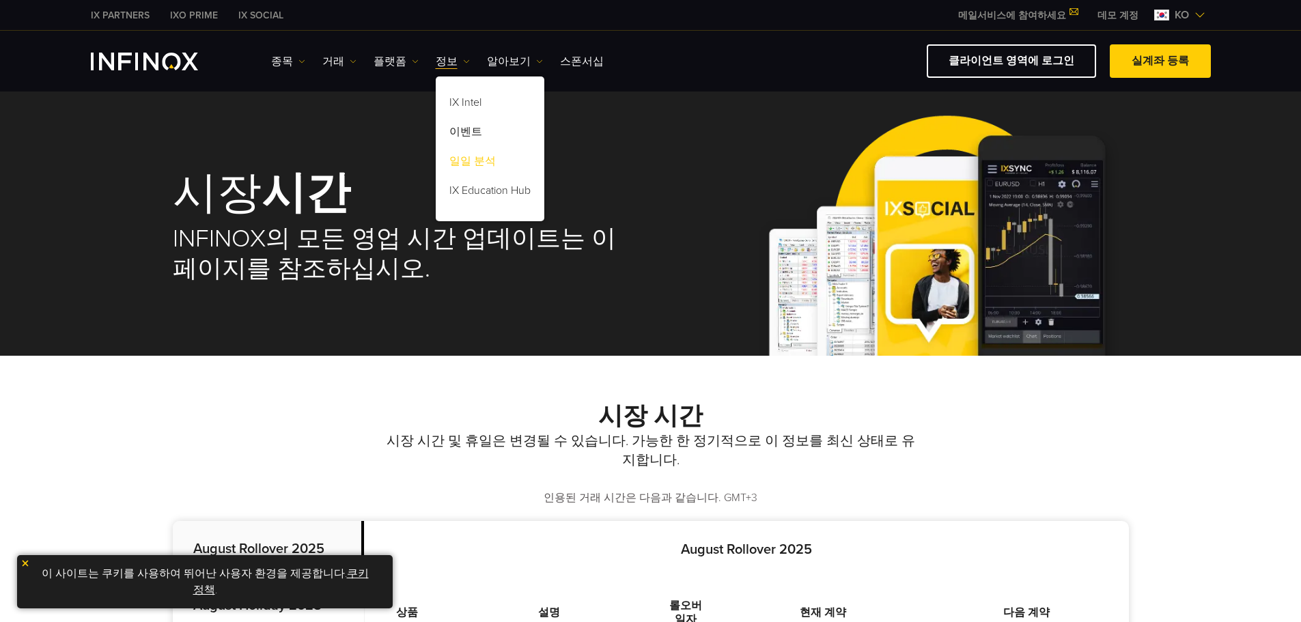
click at [462, 157] on link "일일 분석" at bounding box center [490, 163] width 109 height 29
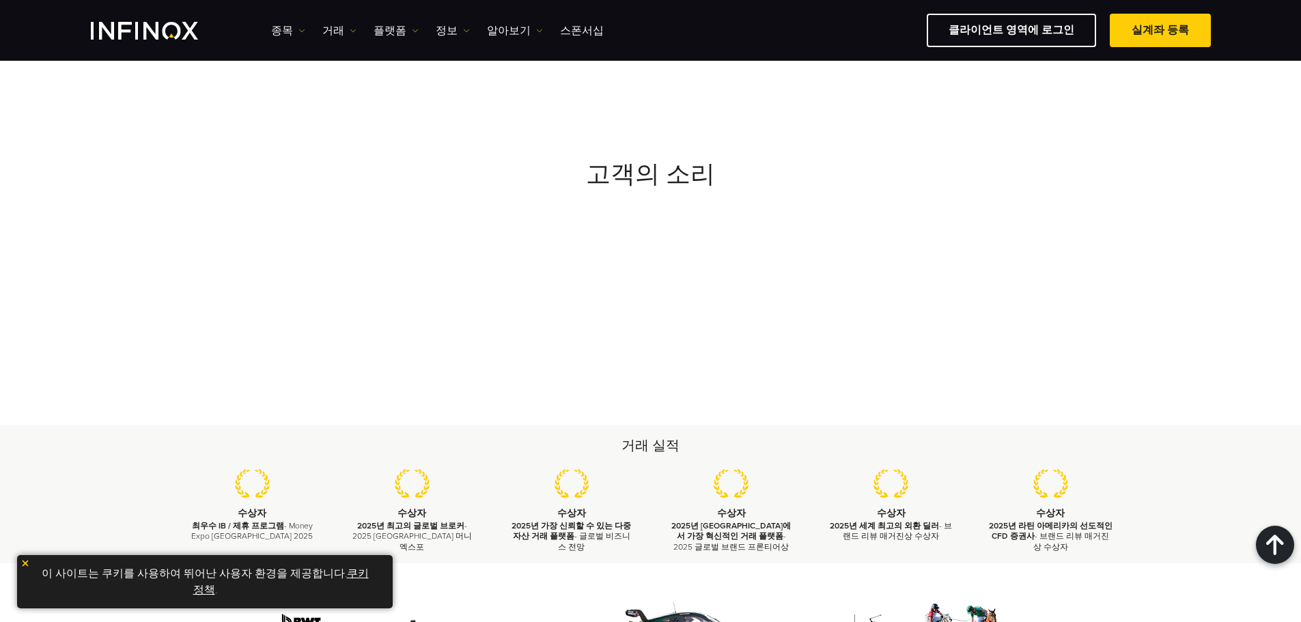
scroll to position [3004, 0]
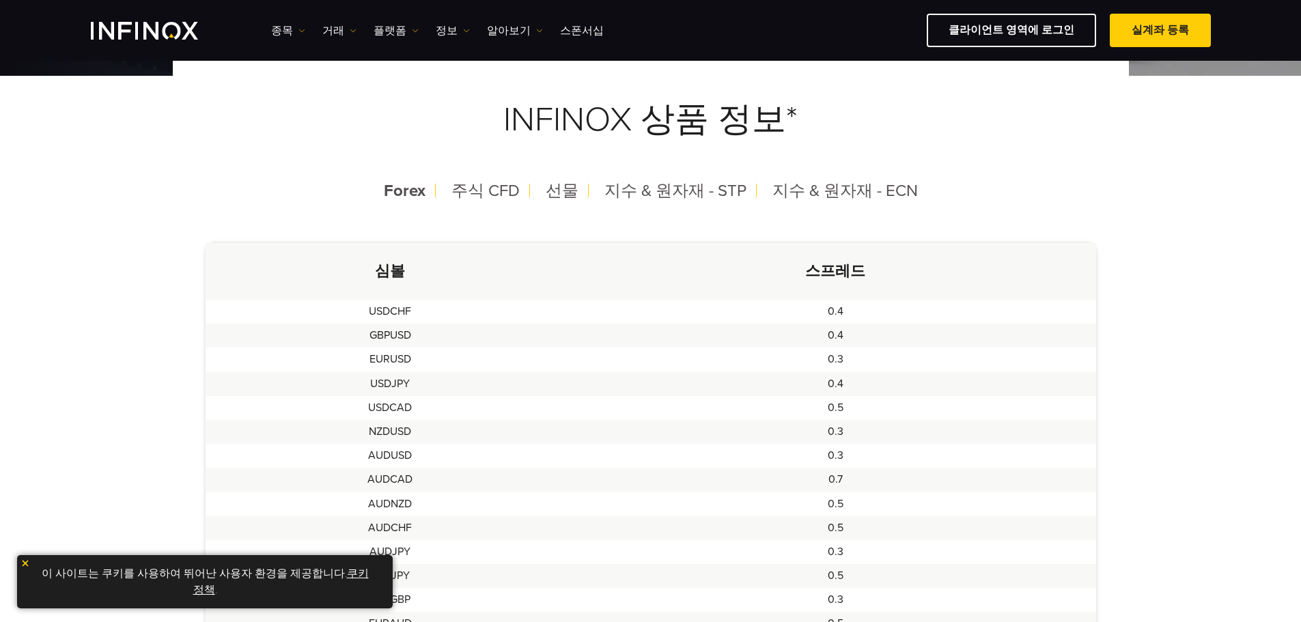
scroll to position [205, 0]
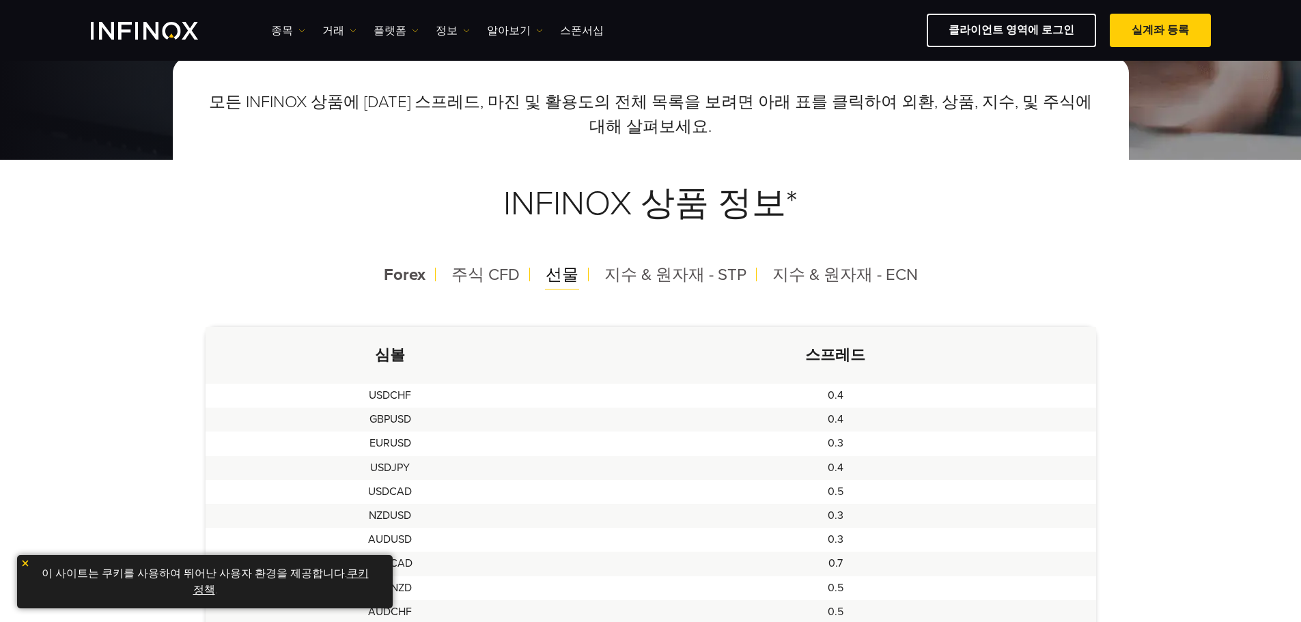
click at [569, 272] on span "선물" at bounding box center [562, 275] width 33 height 20
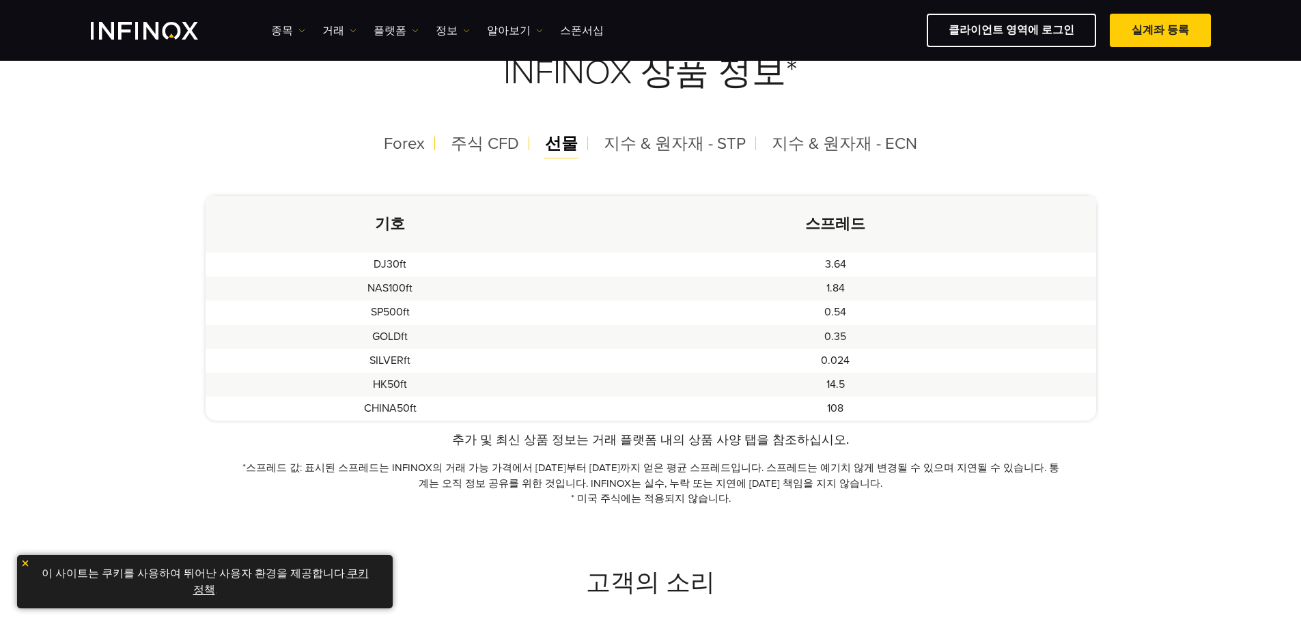
scroll to position [341, 0]
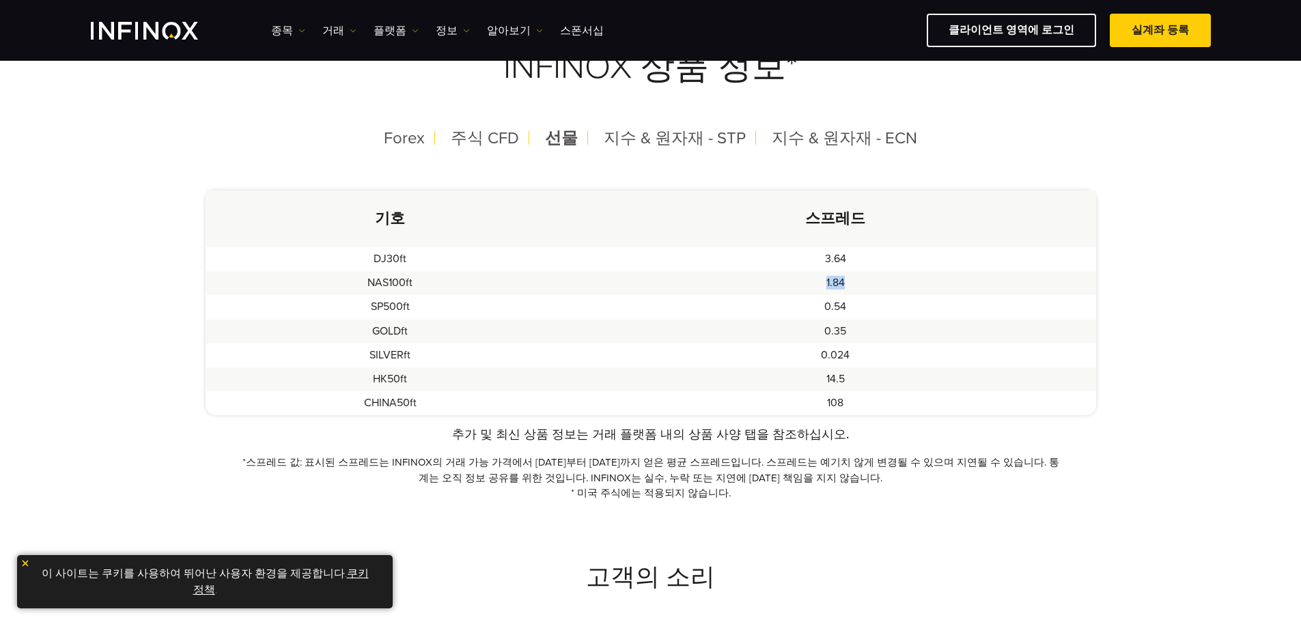
drag, startPoint x: 847, startPoint y: 281, endPoint x: 825, endPoint y: 280, distance: 21.2
click at [823, 281] on td "1.84" at bounding box center [835, 283] width 520 height 24
click at [825, 280] on td "1.84" at bounding box center [835, 283] width 520 height 24
drag, startPoint x: 825, startPoint y: 280, endPoint x: 849, endPoint y: 280, distance: 23.2
click at [849, 280] on td "1.84" at bounding box center [835, 283] width 520 height 24
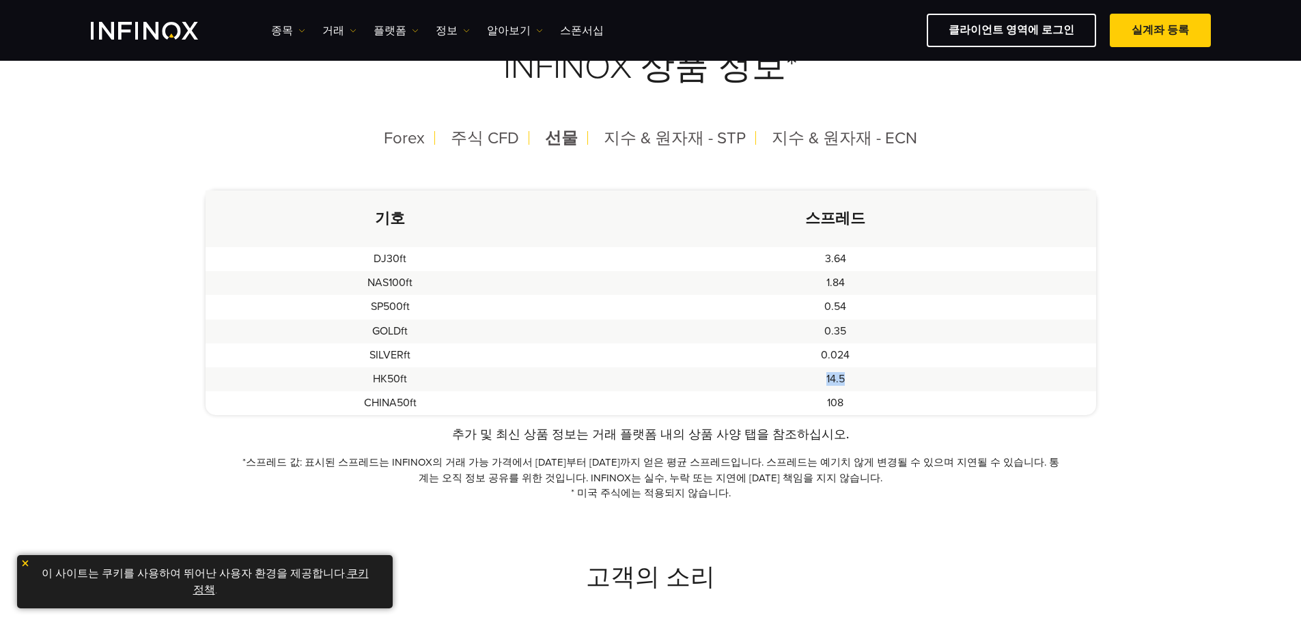
drag, startPoint x: 853, startPoint y: 380, endPoint x: 824, endPoint y: 380, distance: 29.4
click at [824, 380] on td "14.5" at bounding box center [835, 379] width 520 height 24
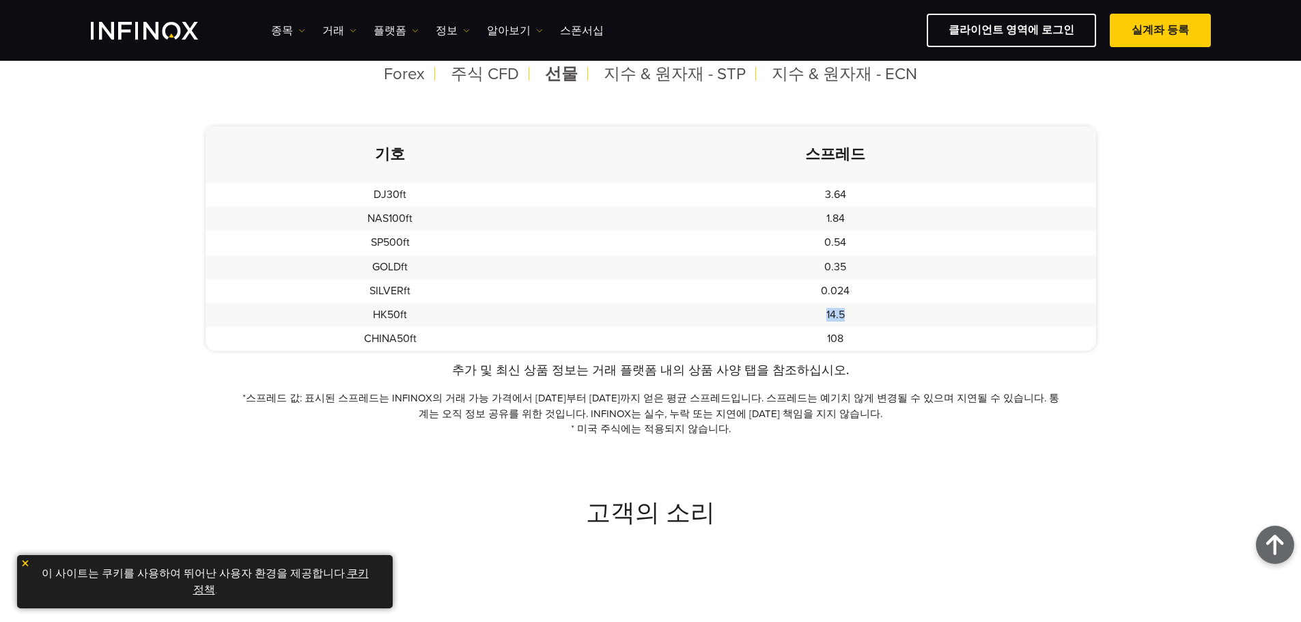
scroll to position [137, 0]
